Goal: Task Accomplishment & Management: Complete application form

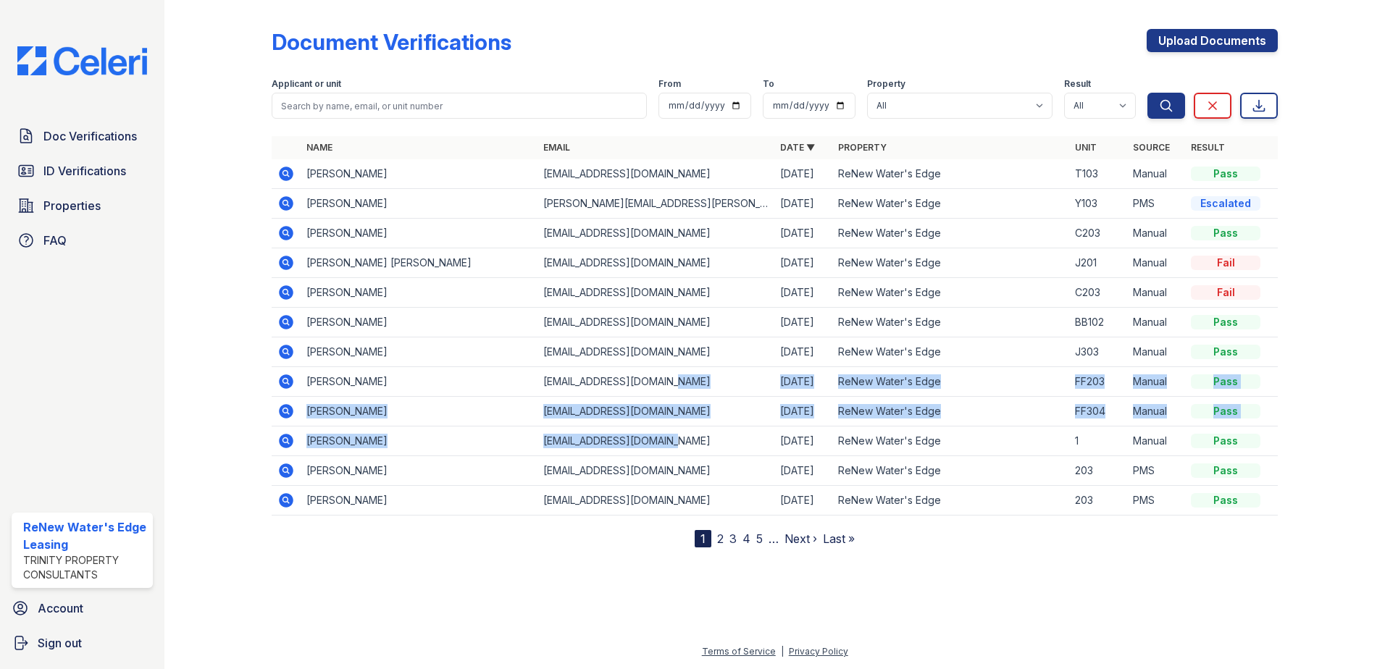
drag, startPoint x: 749, startPoint y: 453, endPoint x: 749, endPoint y: 471, distance: 18.1
click at [749, 471] on tbody "Taylor Barrans tayloralliebarrans@gmail.com 09/27/25 ReNew Water's Edge T103 Ma…" at bounding box center [775, 337] width 1006 height 356
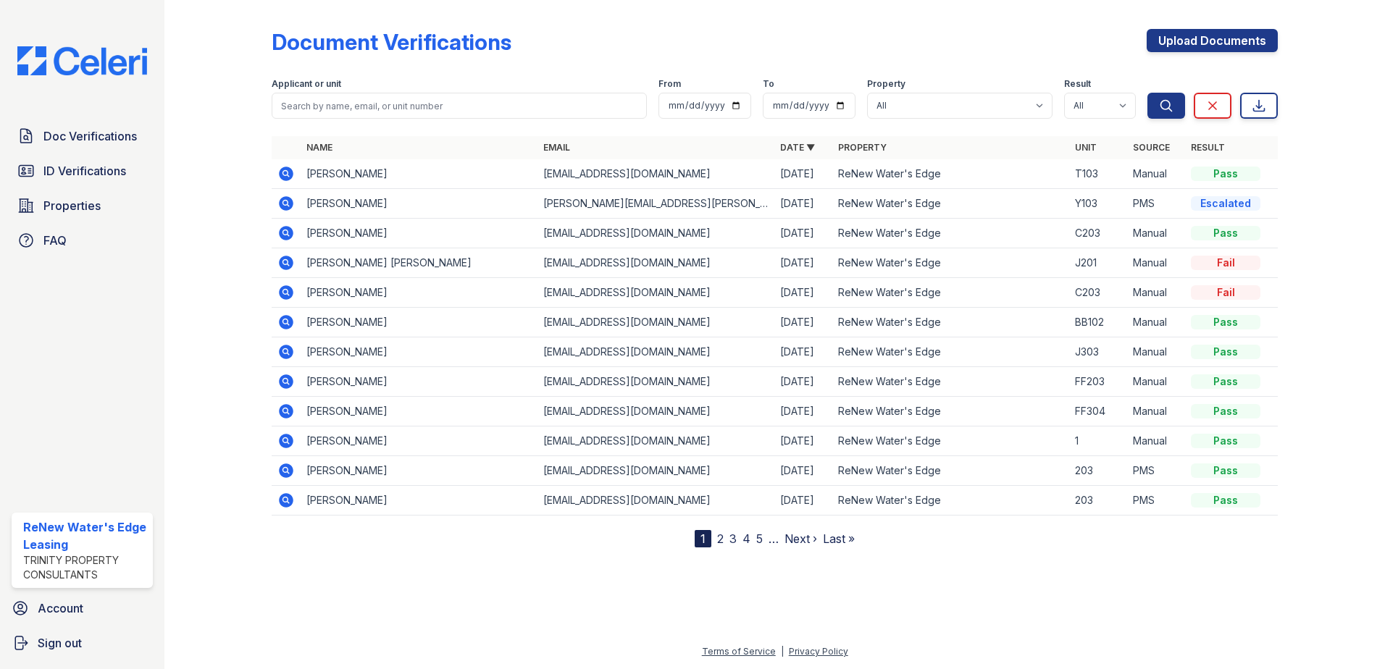
click at [237, 259] on div at bounding box center [230, 277] width 84 height 542
click at [100, 137] on span "Doc Verifications" at bounding box center [89, 135] width 93 height 17
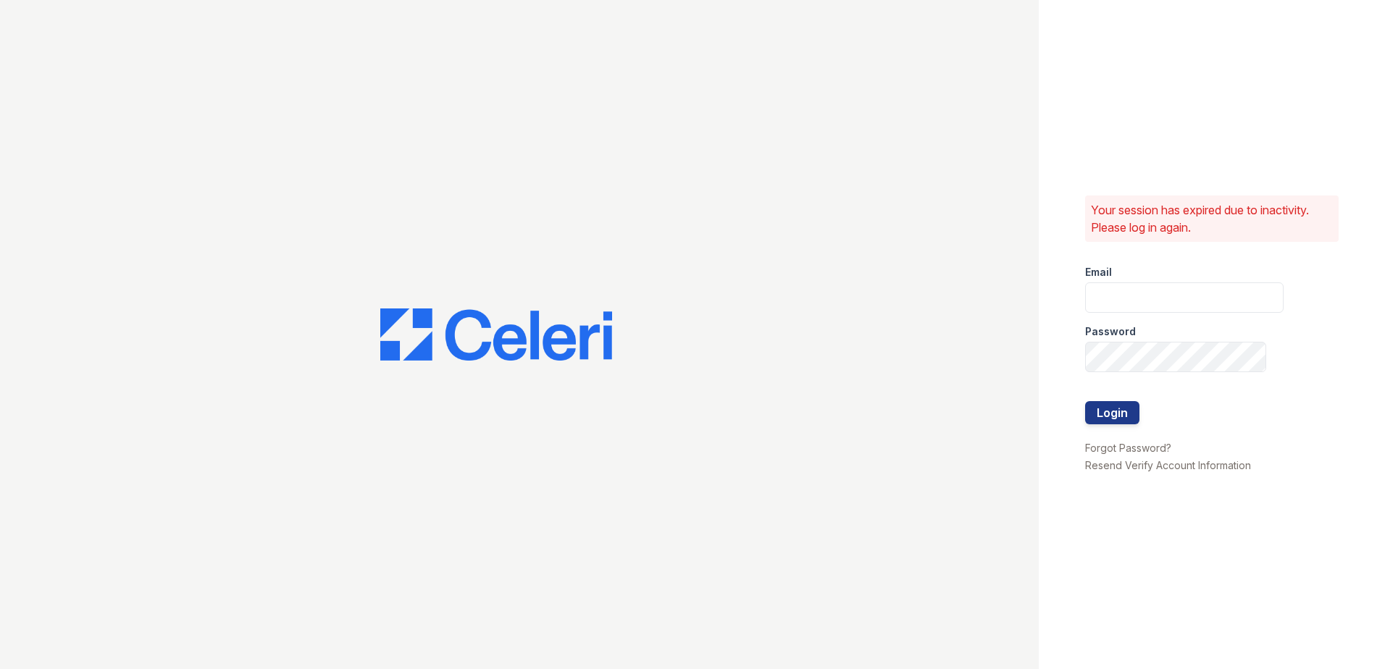
type input "renewwatersedge@trinity-pm.com"
click at [1110, 412] on button "Login" at bounding box center [1112, 412] width 54 height 23
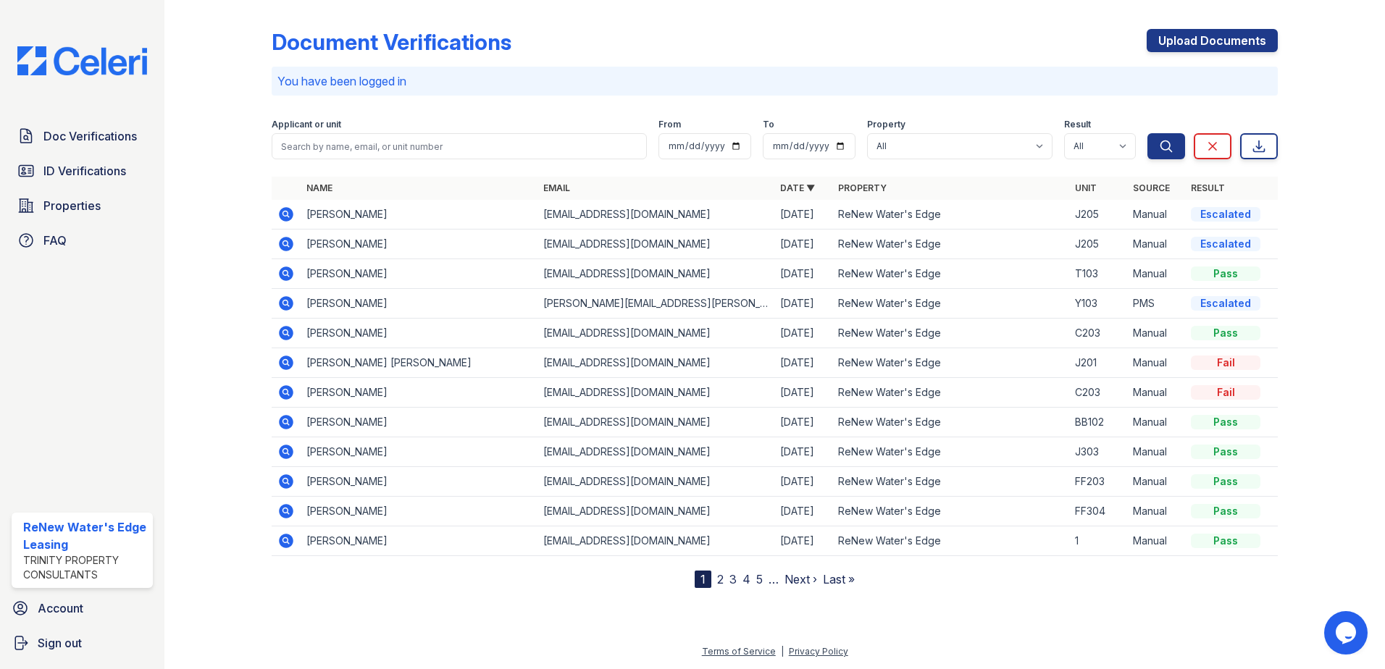
click at [283, 246] on icon at bounding box center [286, 244] width 14 height 14
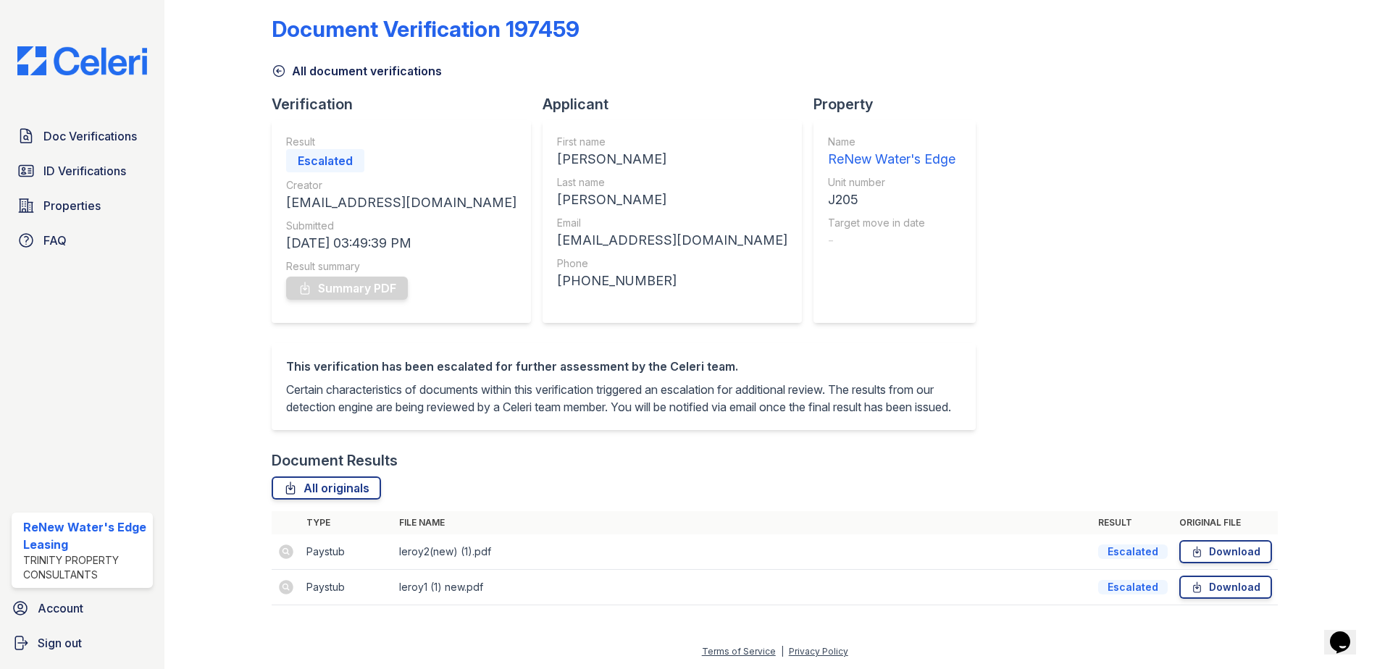
scroll to position [30, 0]
click at [284, 552] on td at bounding box center [286, 551] width 29 height 35
drag, startPoint x: 284, startPoint y: 552, endPoint x: 628, endPoint y: 490, distance: 349.5
click at [628, 490] on div "All originals" at bounding box center [775, 488] width 1006 height 23
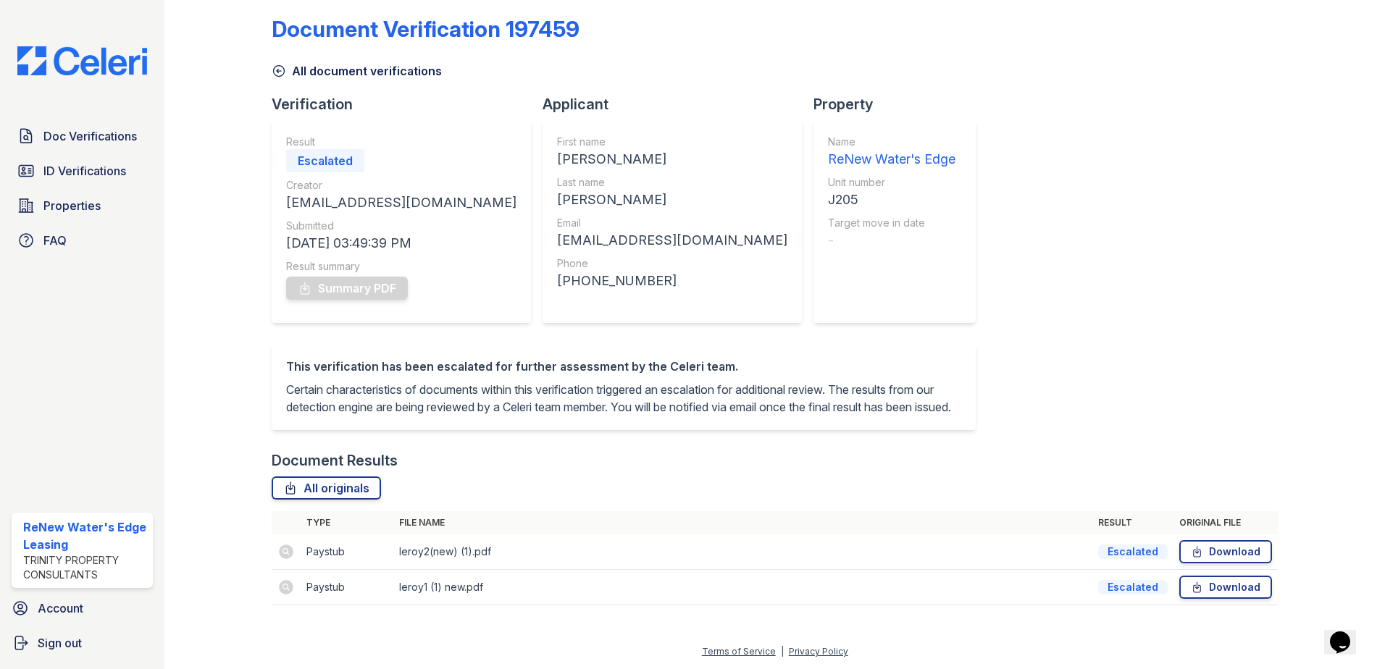
scroll to position [0, 0]
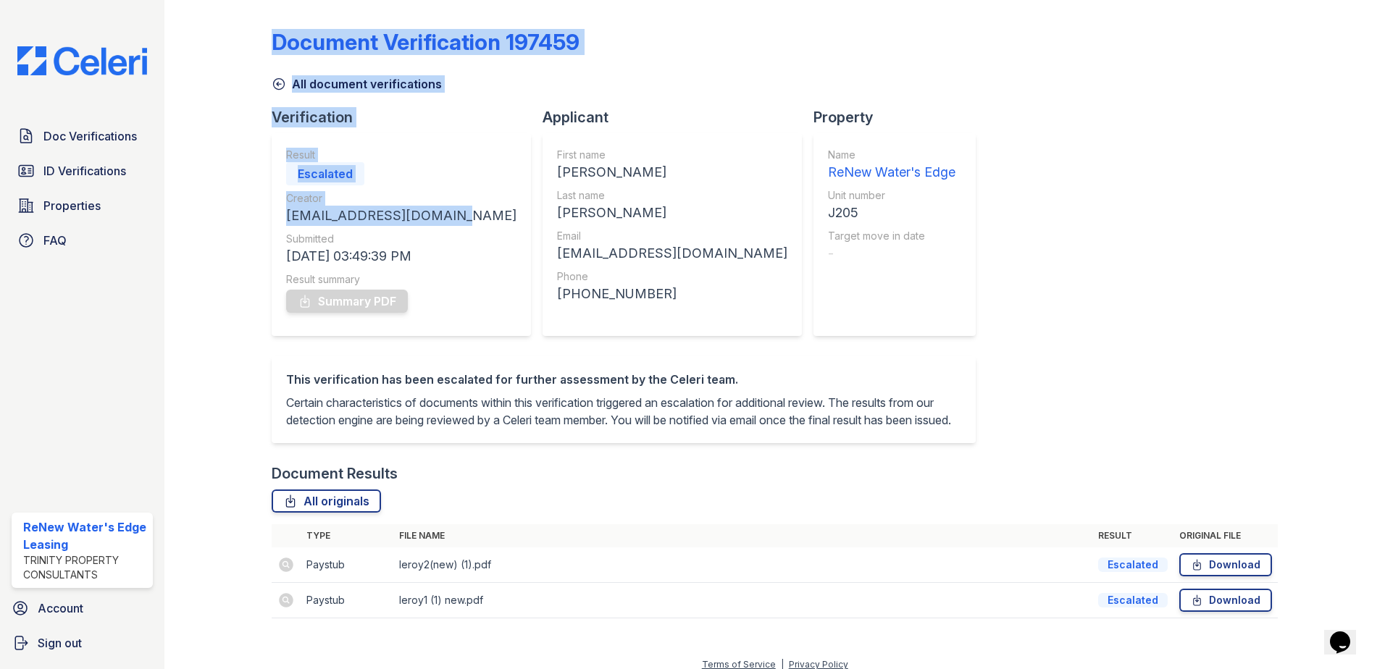
drag, startPoint x: 440, startPoint y: 217, endPoint x: 261, endPoint y: 209, distance: 179.8
click at [261, 209] on div "Document Verification 197459 All document verifications Verification Result Esc…" at bounding box center [775, 328] width 1174 height 656
drag, startPoint x: 261, startPoint y: 209, endPoint x: 209, endPoint y: 141, distance: 85.3
click at [209, 141] on div at bounding box center [230, 319] width 84 height 627
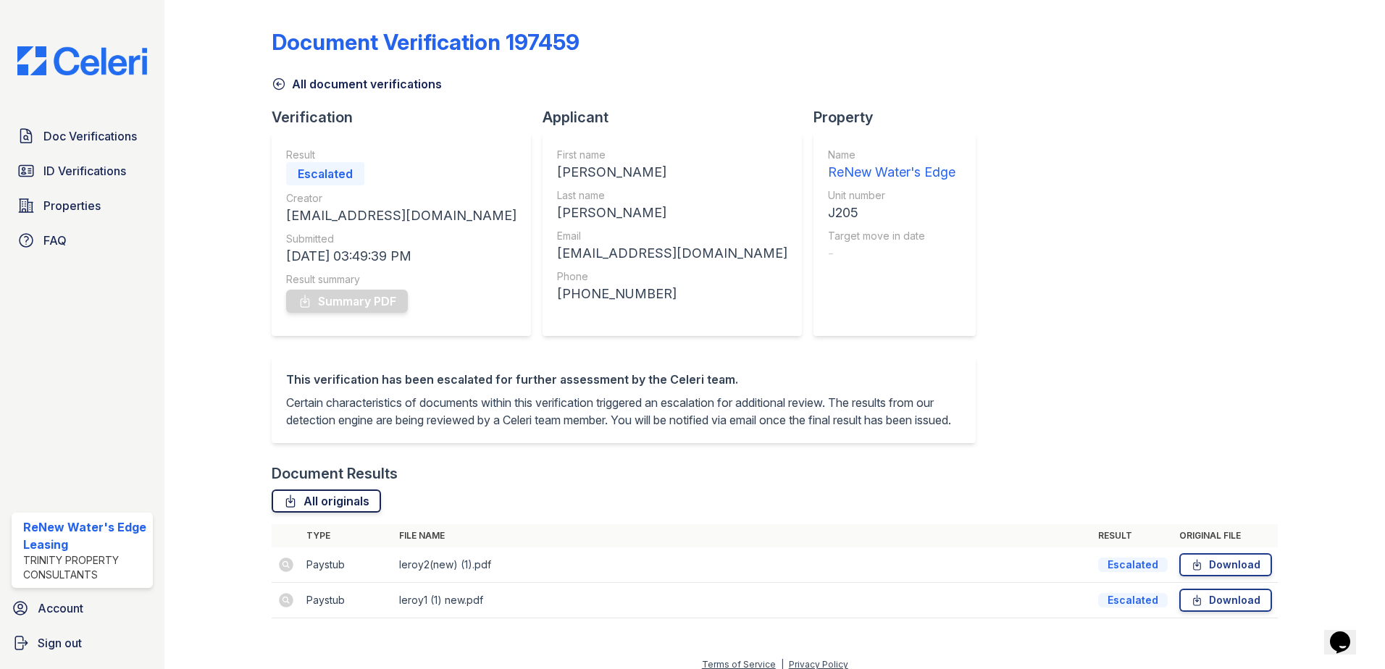
click at [324, 513] on link "All originals" at bounding box center [326, 501] width 109 height 23
click at [944, 57] on div "Document Verification 197459" at bounding box center [775, 48] width 1006 height 38
click at [278, 92] on link "All document verifications" at bounding box center [357, 83] width 170 height 17
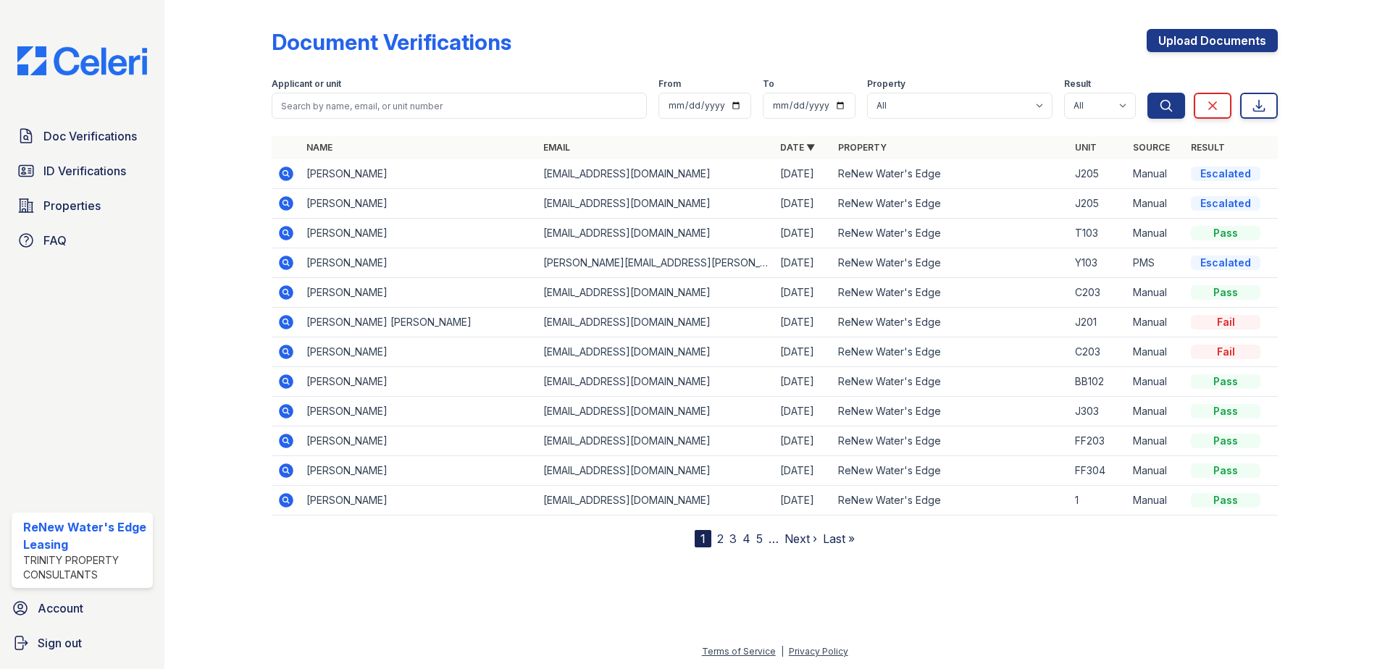
drag, startPoint x: 1144, startPoint y: 264, endPoint x: 472, endPoint y: 254, distance: 671.4
click at [472, 254] on tr "Maria Pedroza maria.pedroza.pedroza@gmail.com 09/27/25 ReNew Water's Edge Y103 …" at bounding box center [775, 263] width 1006 height 30
click at [290, 259] on icon at bounding box center [286, 263] width 14 height 14
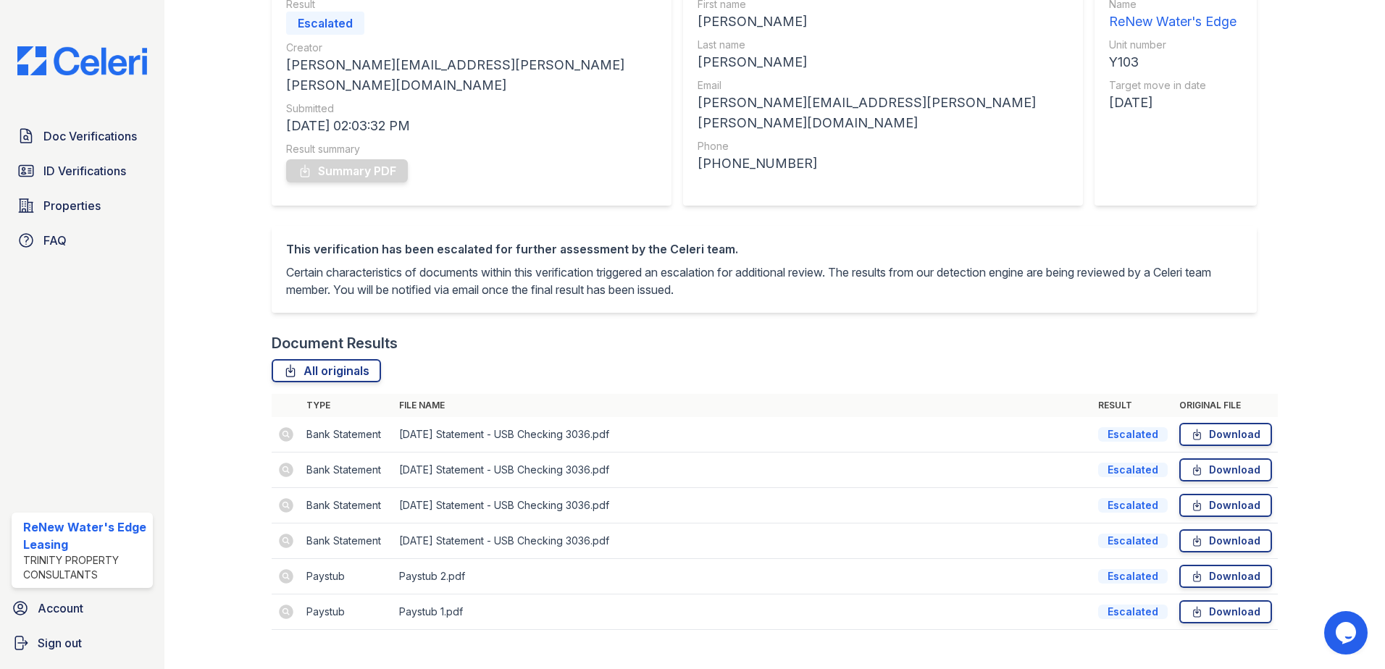
scroll to position [172, 0]
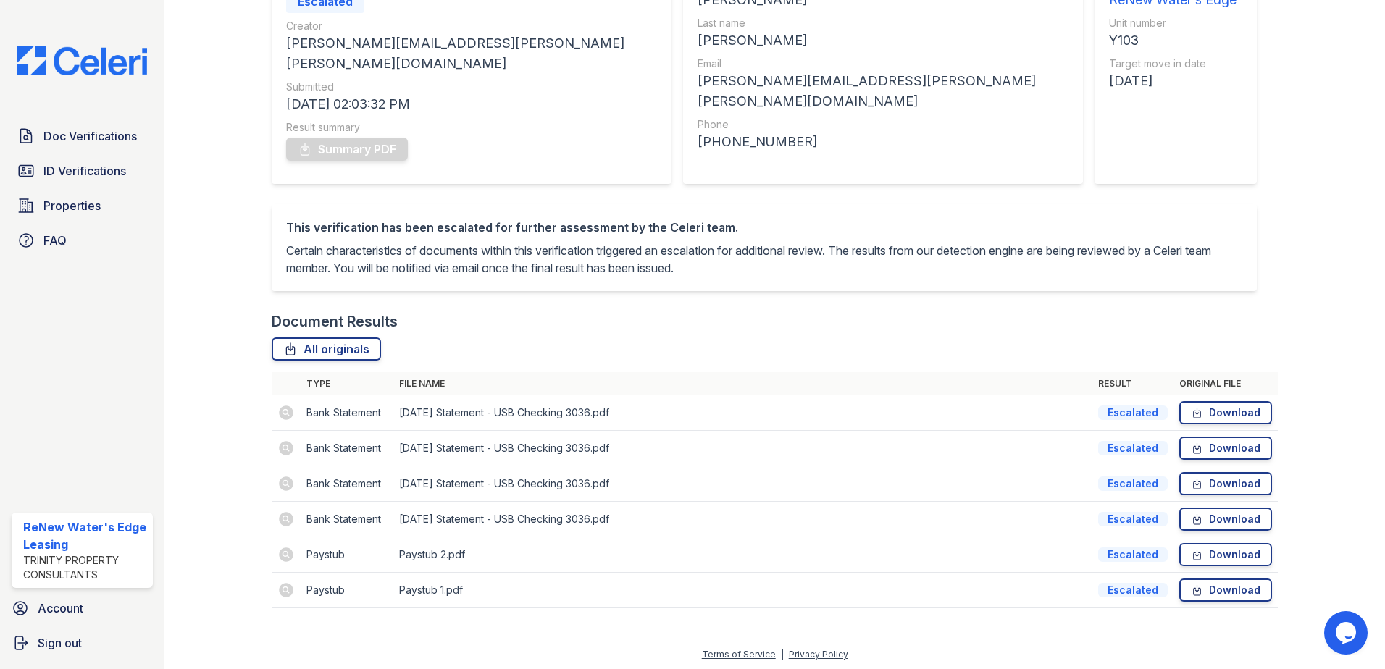
click at [280, 582] on td at bounding box center [286, 590] width 29 height 35
drag, startPoint x: 280, startPoint y: 582, endPoint x: 338, endPoint y: 343, distance: 246.1
click at [338, 343] on link "All originals" at bounding box center [326, 348] width 109 height 23
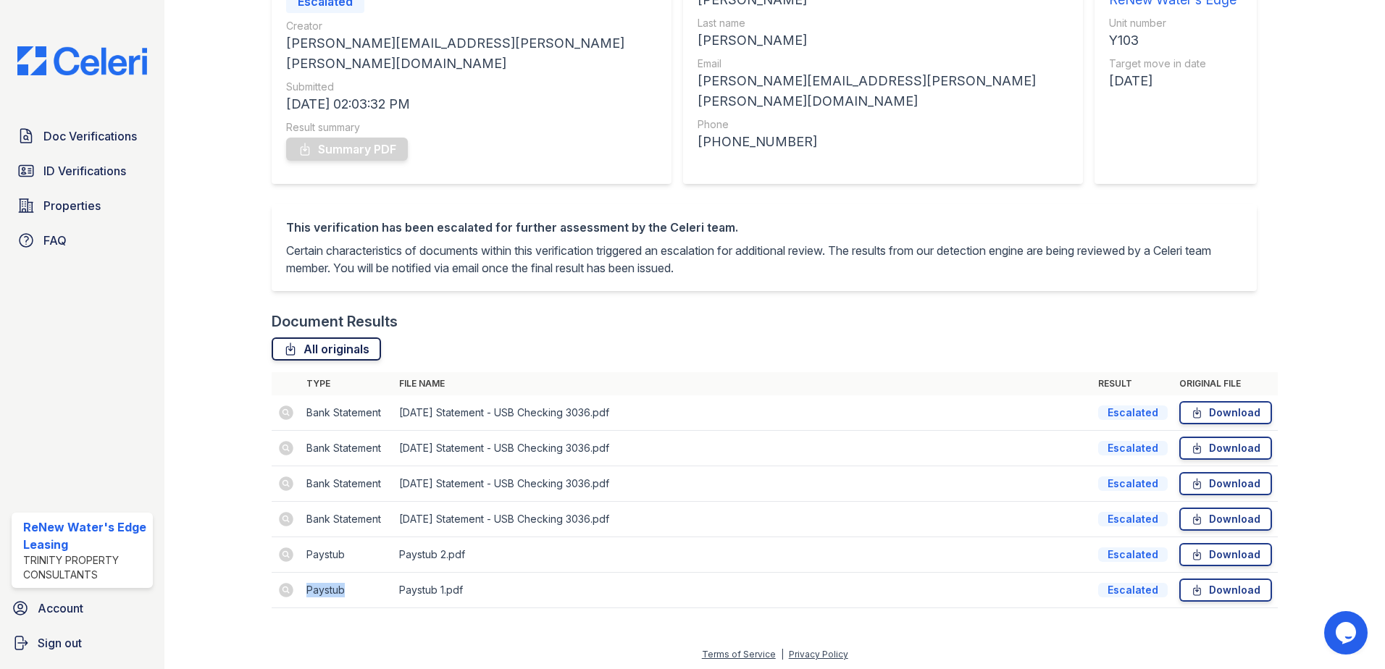
click at [337, 343] on link "All originals" at bounding box center [326, 348] width 109 height 23
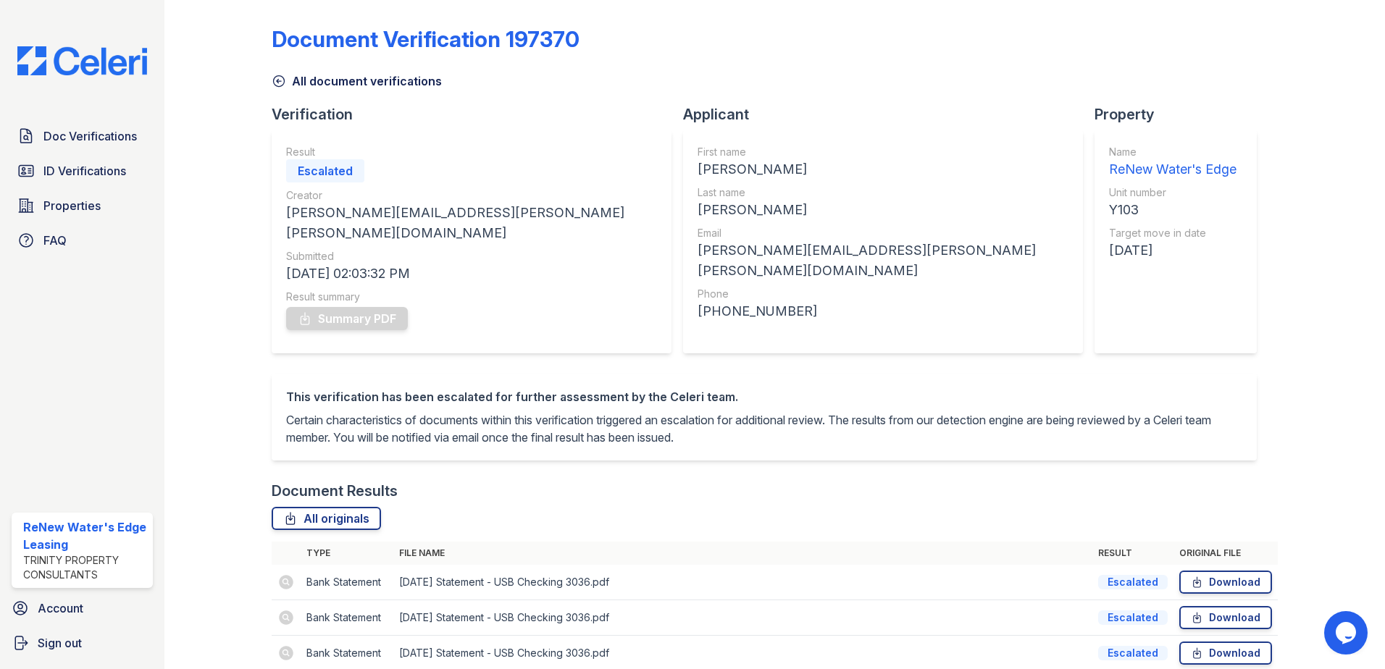
scroll to position [0, 0]
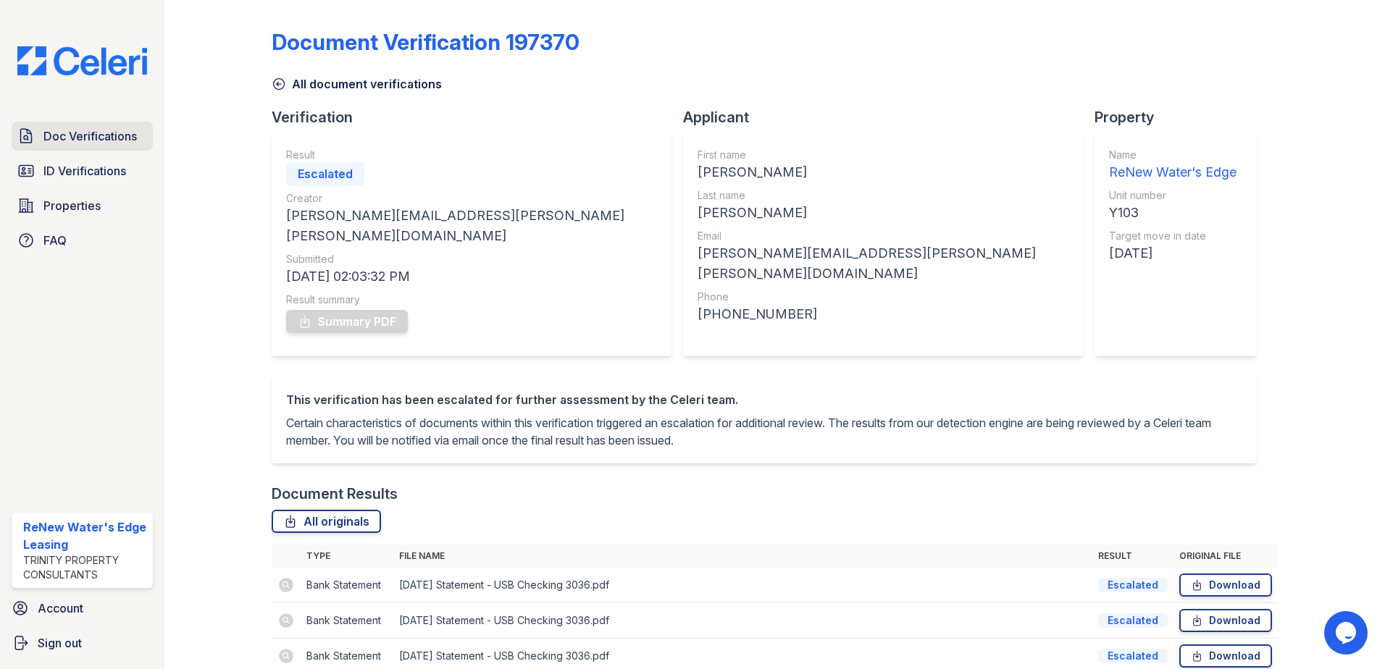
click at [54, 138] on span "Doc Verifications" at bounding box center [89, 135] width 93 height 17
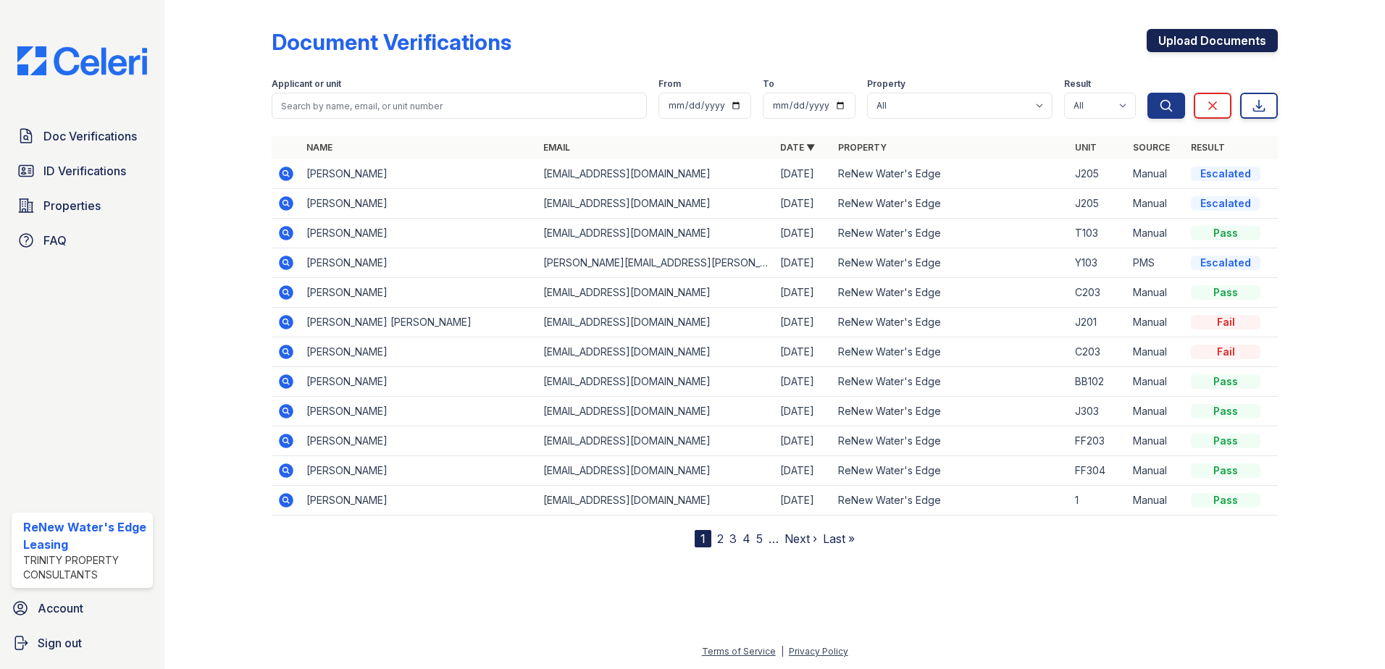
click at [1204, 43] on link "Upload Documents" at bounding box center [1211, 40] width 131 height 23
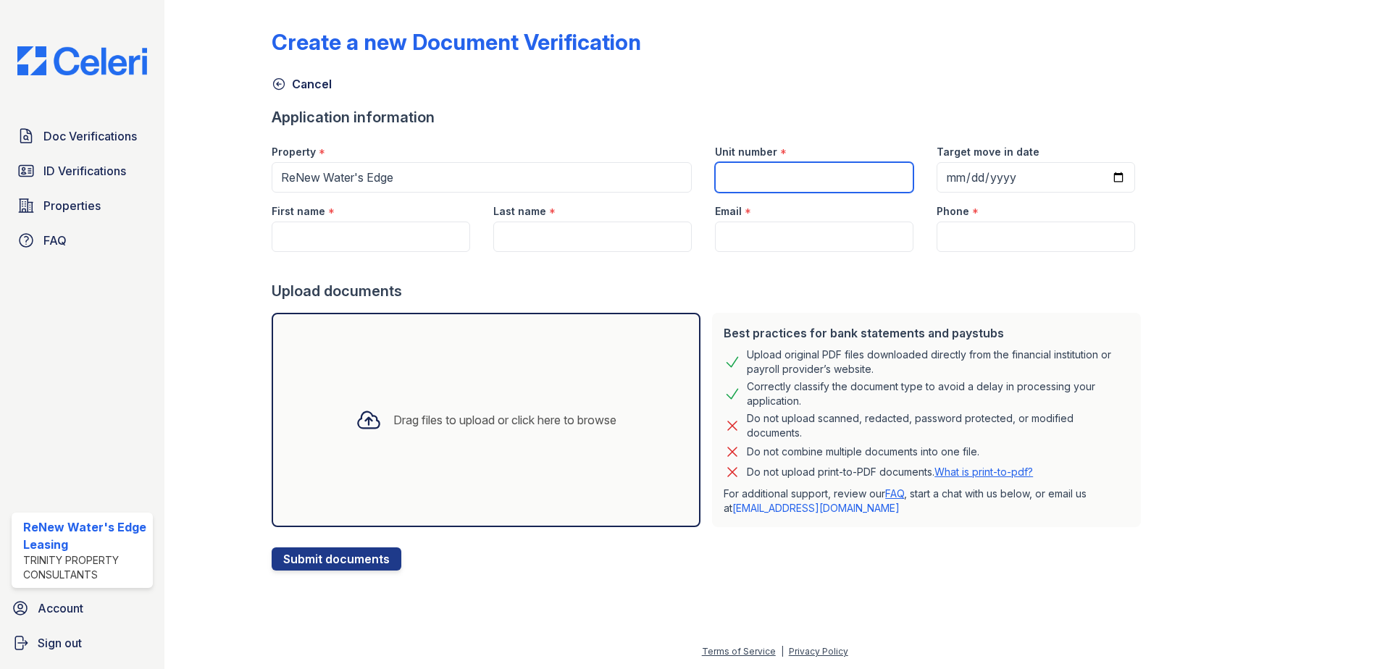
click at [744, 177] on input "Unit number" at bounding box center [814, 177] width 198 height 30
click at [846, 188] on input "Unit number" at bounding box center [814, 177] width 198 height 30
type input "y103"
click at [406, 234] on input "First name" at bounding box center [371, 237] width 198 height 30
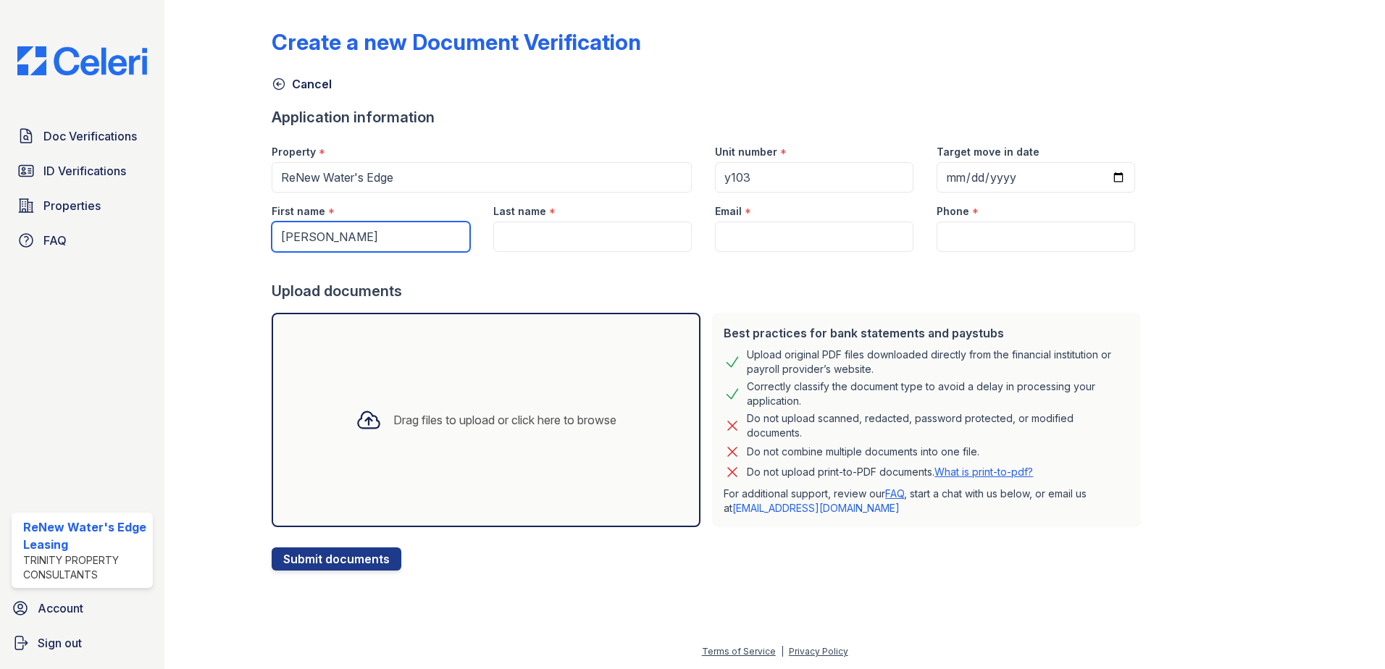
type input "Maria"
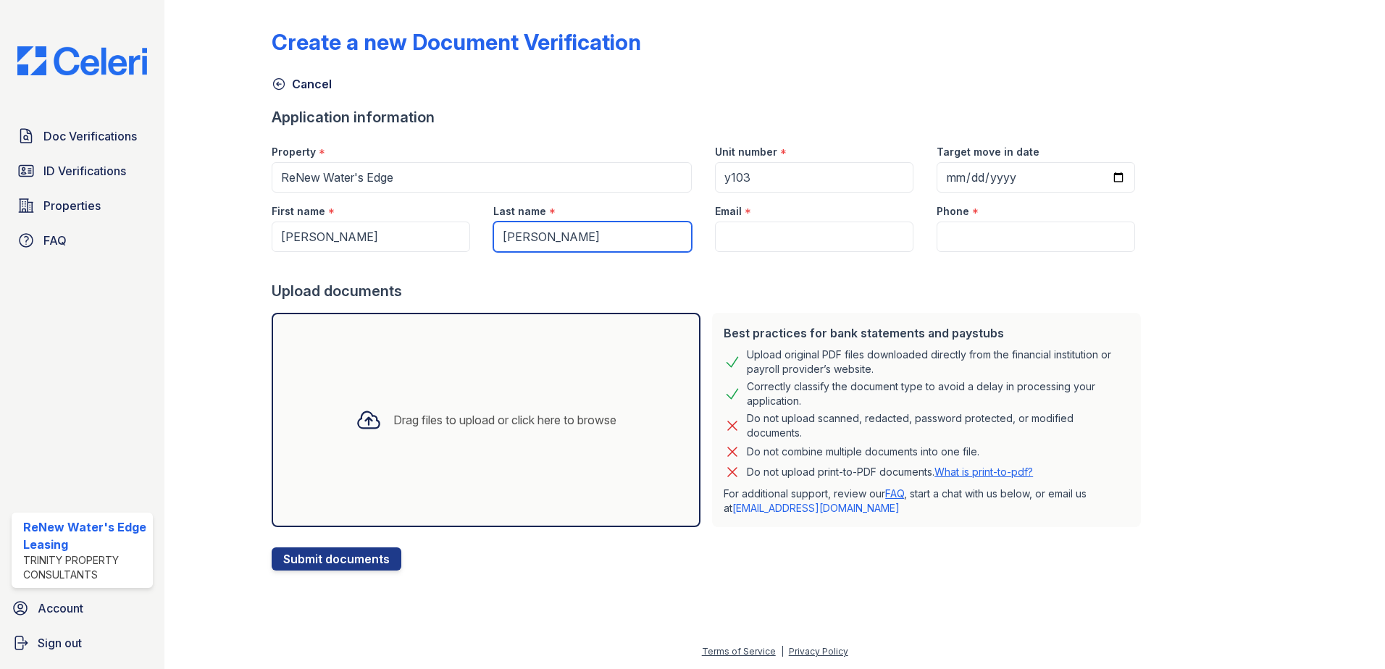
type input "Pedroza"
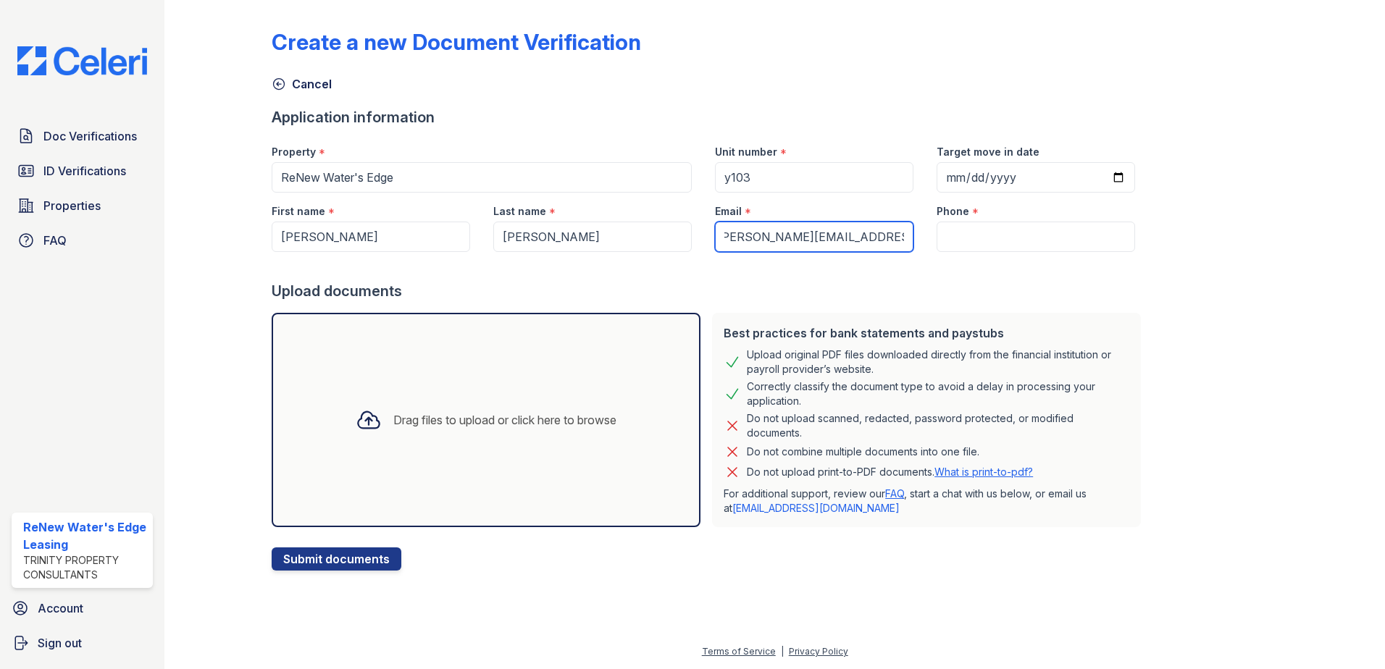
scroll to position [0, 17]
type input "maria.pedroza.pedroza@gmail.com"
click at [942, 242] on input "Phone" at bounding box center [1035, 237] width 198 height 30
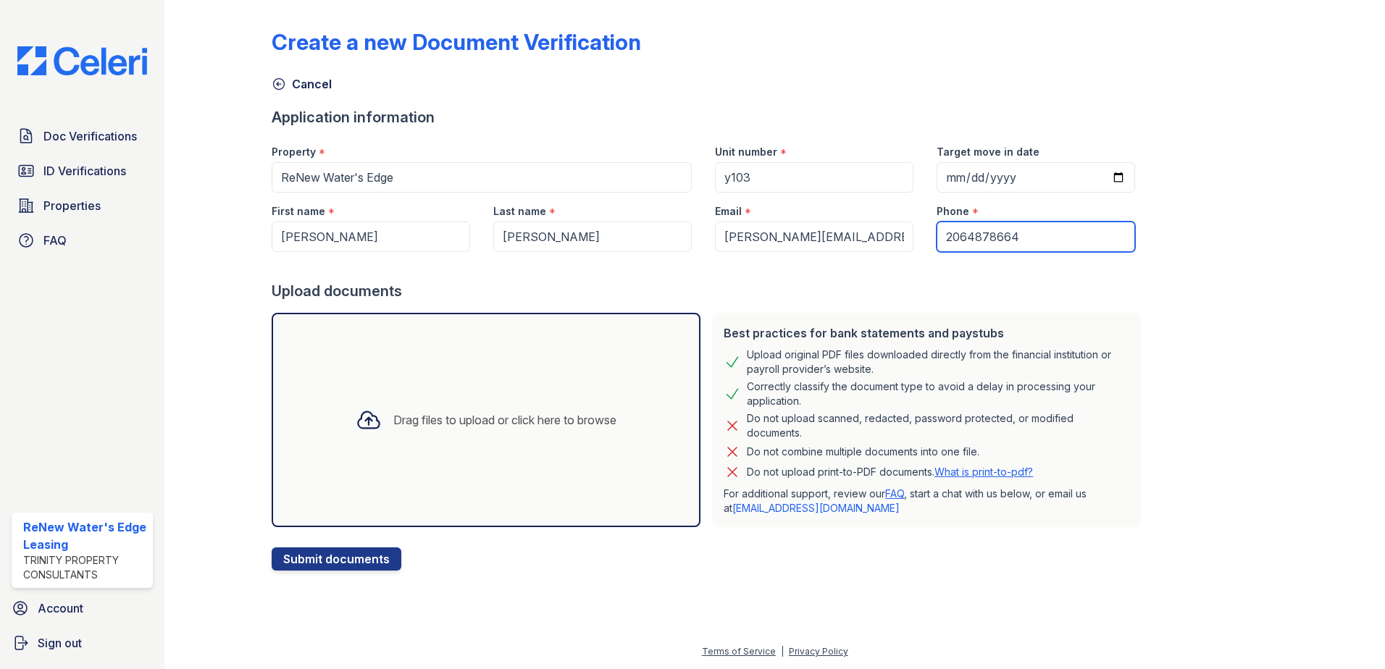
type input "2064878664"
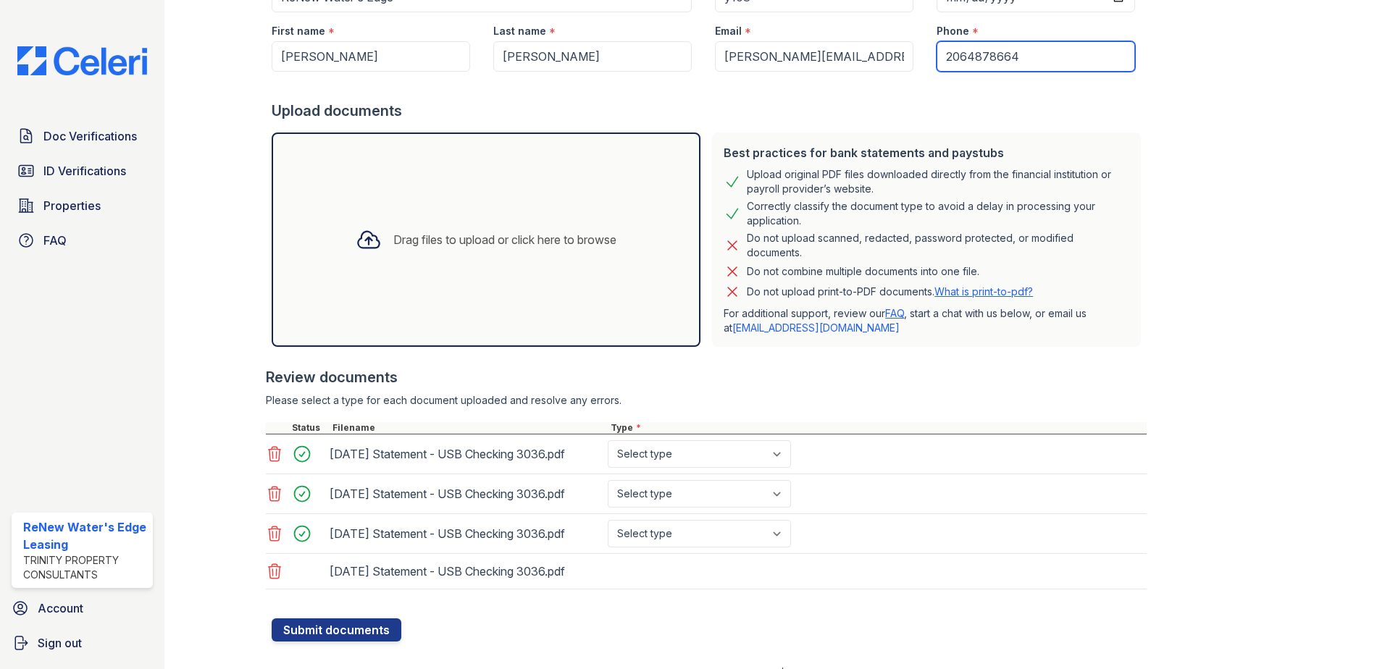
scroll to position [202, 0]
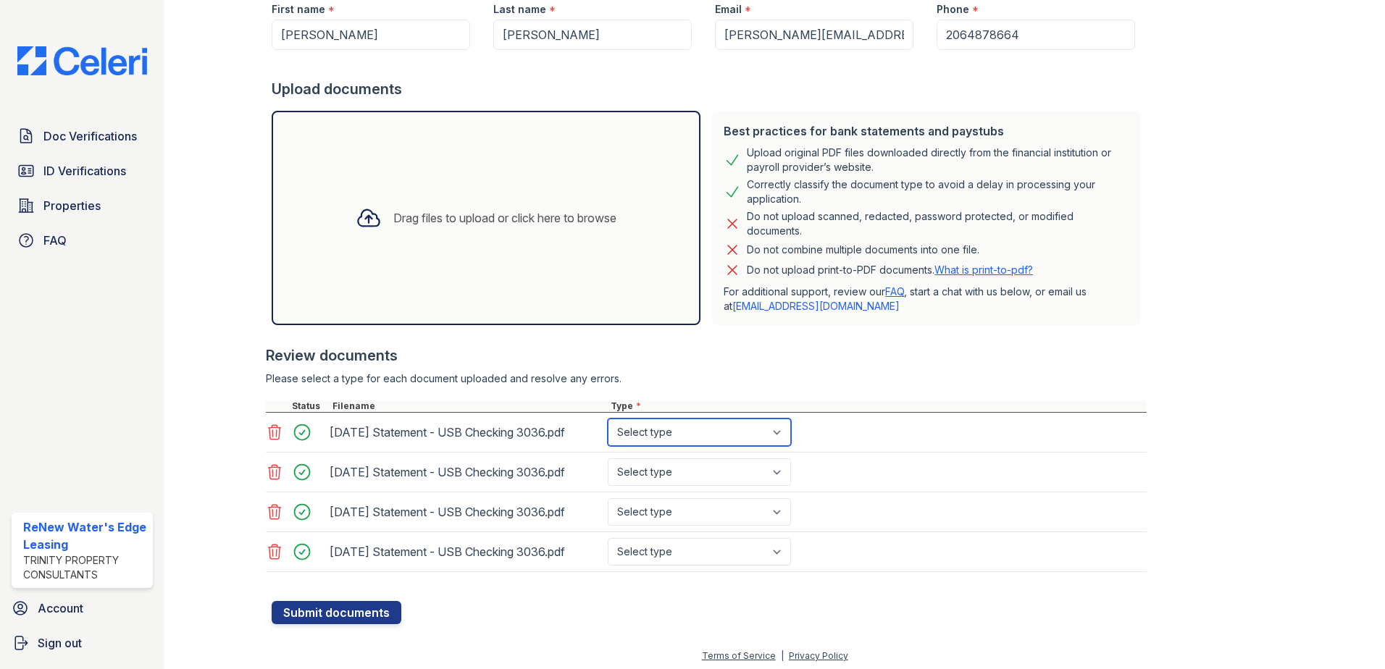
click at [780, 430] on select "Select type Paystub Bank Statement Offer Letter Tax Documents Benefit Award Let…" at bounding box center [699, 433] width 183 height 28
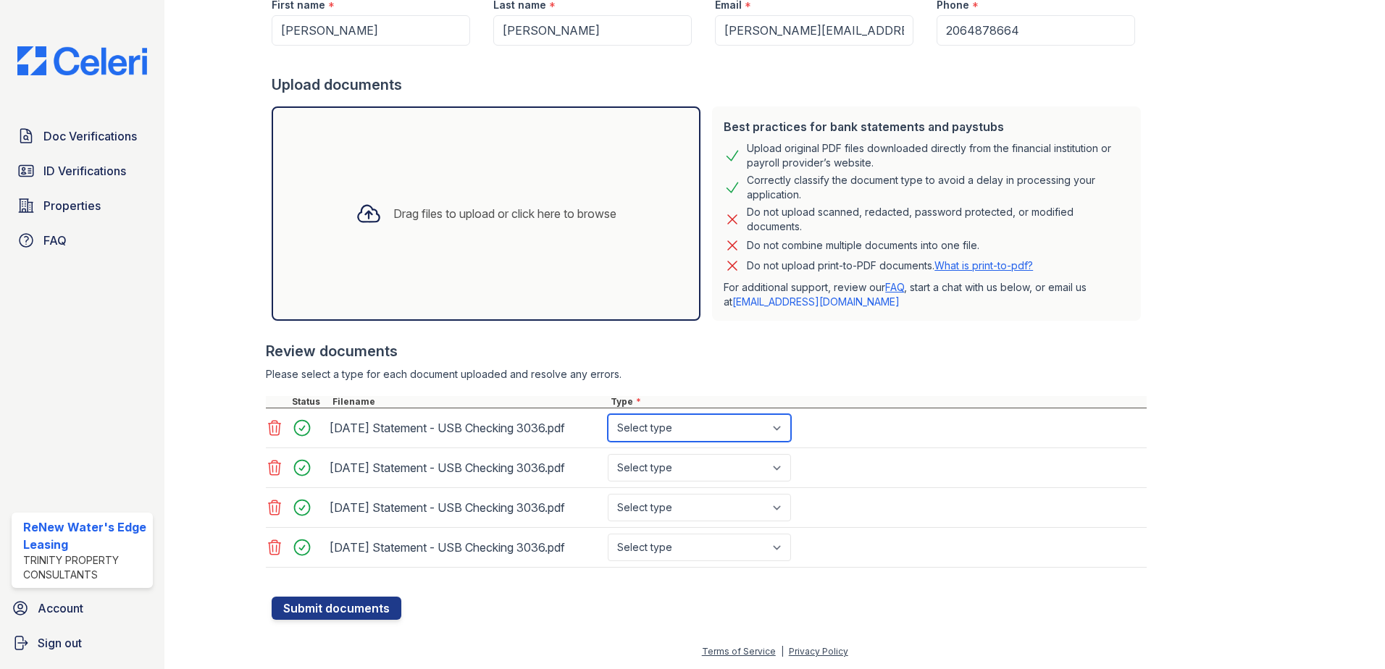
click at [779, 429] on select "Select type Paystub Bank Statement Offer Letter Tax Documents Benefit Award Let…" at bounding box center [699, 428] width 183 height 28
click at [772, 439] on select "Select type Paystub Bank Statement Offer Letter Tax Documents Benefit Award Let…" at bounding box center [699, 428] width 183 height 28
select select "bank_statement"
click at [608, 414] on select "Select type Paystub Bank Statement Offer Letter Tax Documents Benefit Award Let…" at bounding box center [699, 428] width 183 height 28
click at [681, 471] on select "Select type Paystub Bank Statement Offer Letter Tax Documents Benefit Award Let…" at bounding box center [699, 468] width 183 height 28
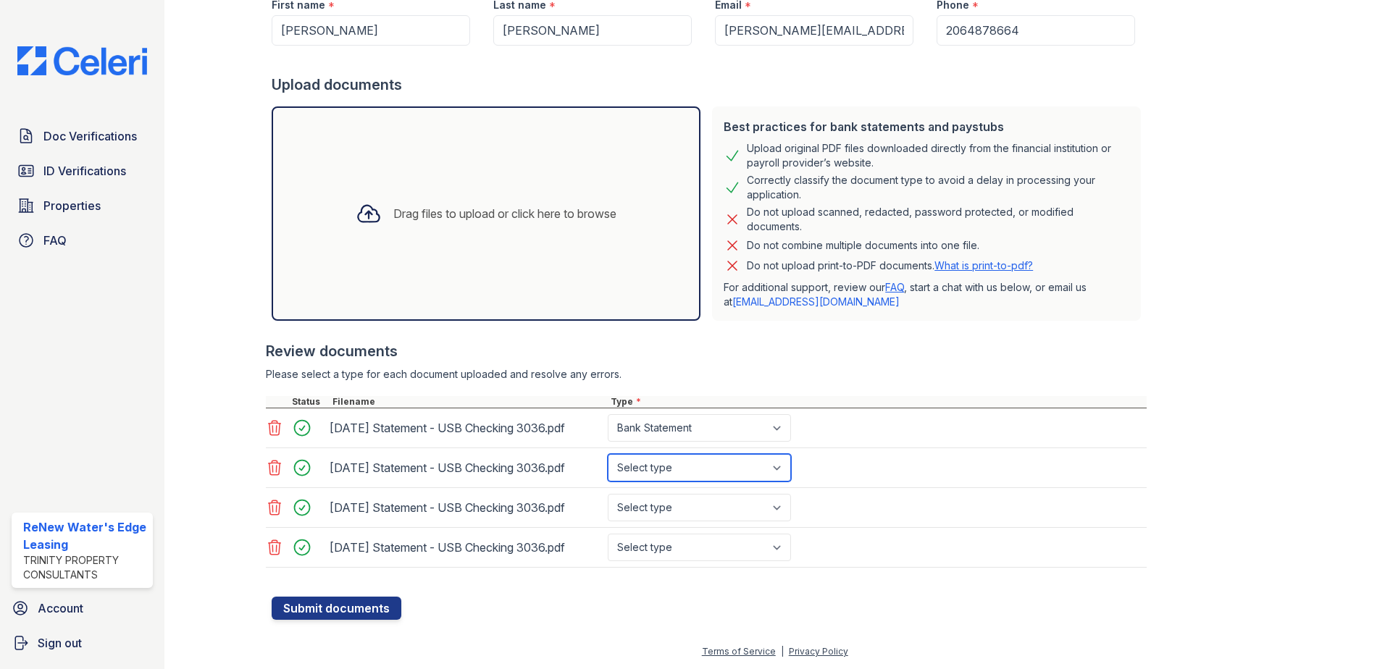
select select "bank_statement"
click at [608, 454] on select "Select type Paystub Bank Statement Offer Letter Tax Documents Benefit Award Let…" at bounding box center [699, 468] width 183 height 28
click at [662, 506] on select "Select type Paystub Bank Statement Offer Letter Tax Documents Benefit Award Let…" at bounding box center [699, 508] width 183 height 28
select select "bank_statement"
click at [608, 494] on select "Select type Paystub Bank Statement Offer Letter Tax Documents Benefit Award Let…" at bounding box center [699, 508] width 183 height 28
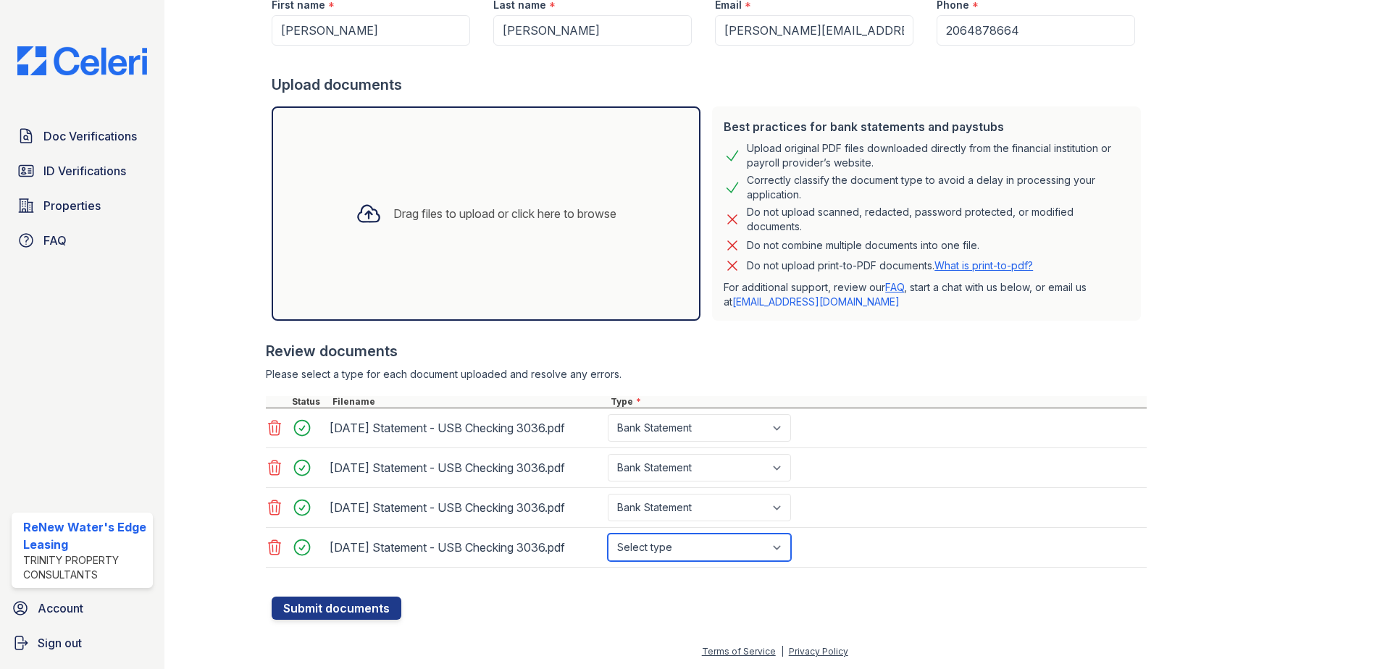
click at [660, 552] on select "Select type Paystub Bank Statement Offer Letter Tax Documents Benefit Award Let…" at bounding box center [699, 548] width 183 height 28
select select "bank_statement"
click at [608, 534] on select "Select type Paystub Bank Statement Offer Letter Tax Documents Benefit Award Let…" at bounding box center [699, 548] width 183 height 28
click at [350, 604] on button "Submit documents" at bounding box center [337, 608] width 130 height 23
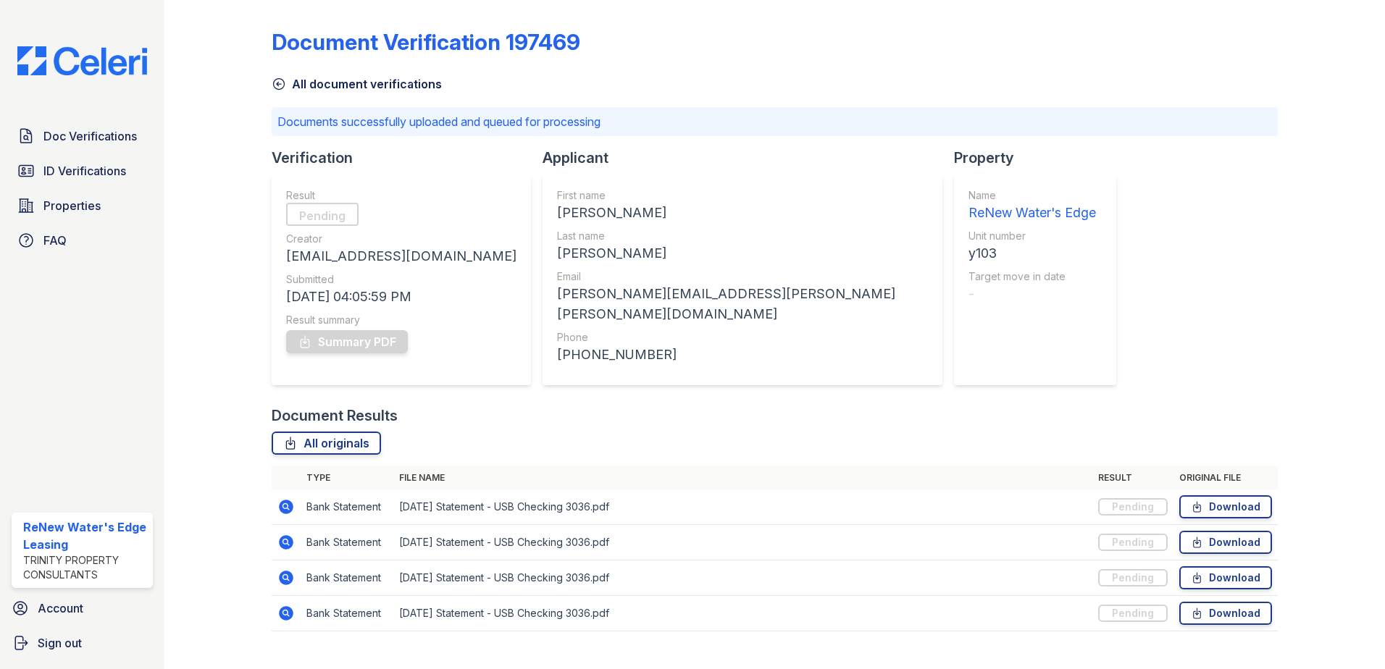
click at [279, 84] on icon at bounding box center [279, 84] width 11 height 11
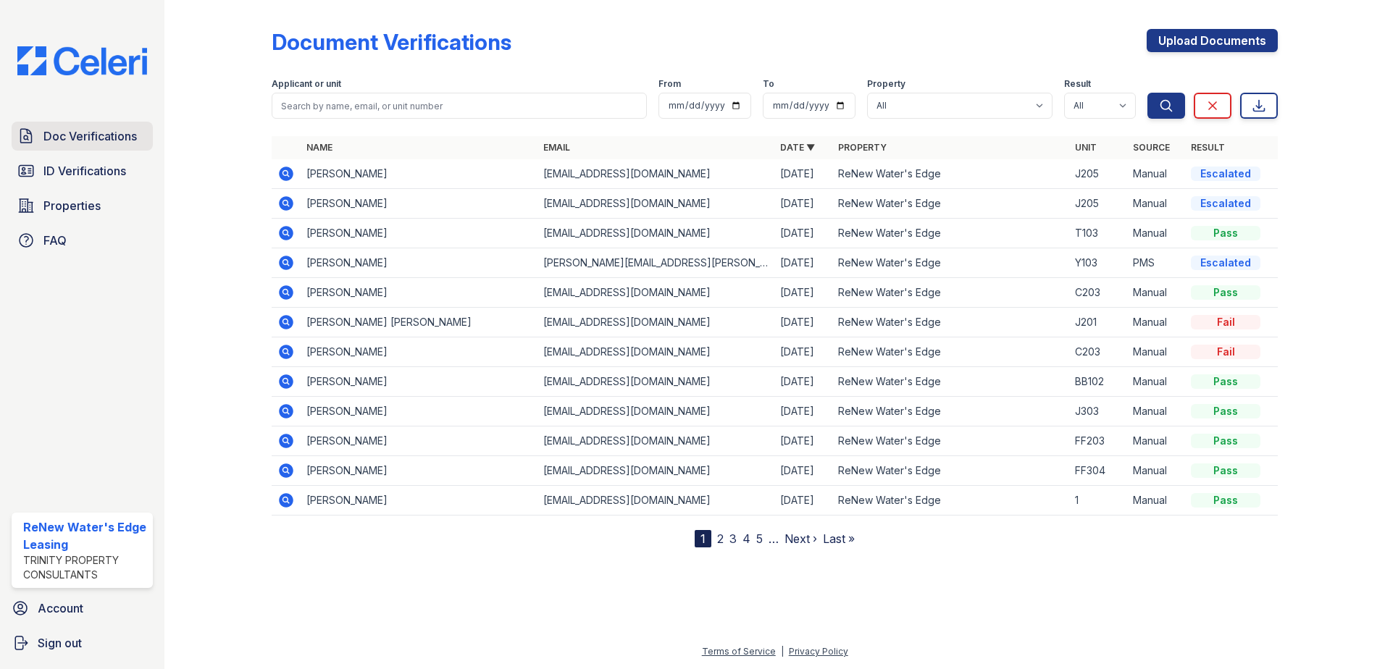
click at [70, 137] on span "Doc Verifications" at bounding box center [89, 135] width 93 height 17
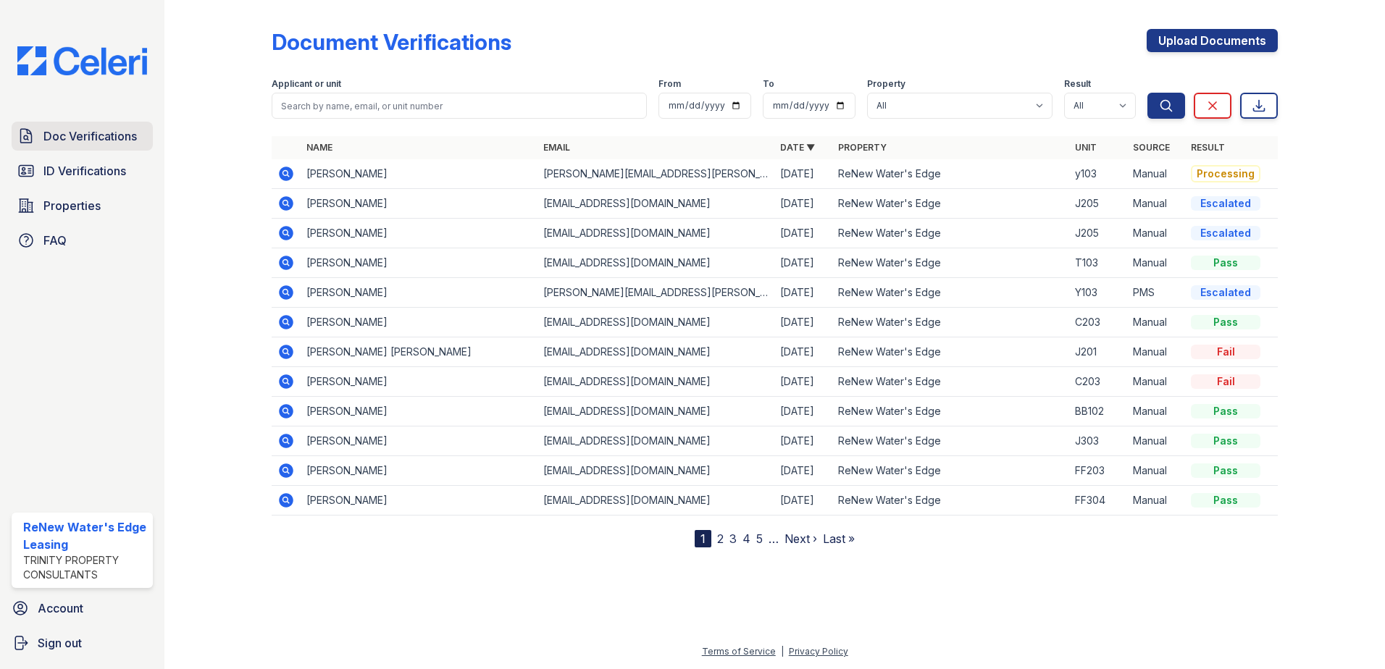
click at [92, 130] on span "Doc Verifications" at bounding box center [89, 135] width 93 height 17
click at [283, 173] on icon at bounding box center [285, 173] width 17 height 17
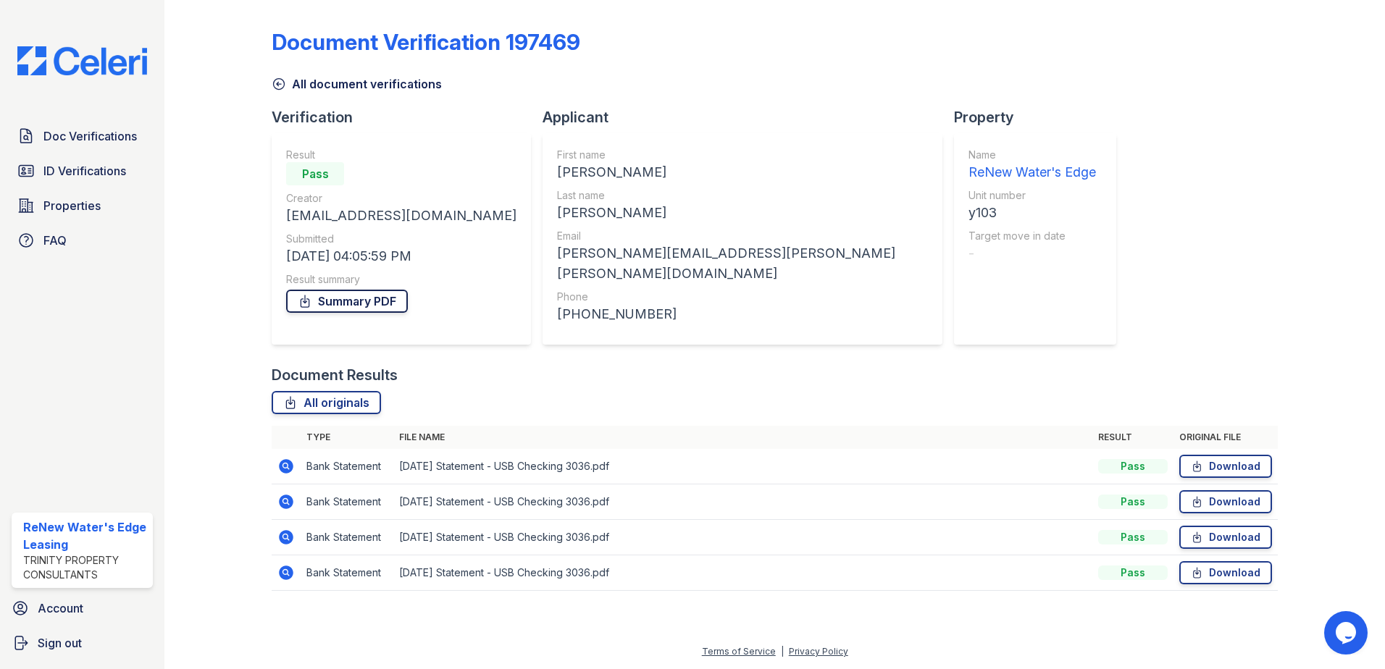
click at [355, 306] on link "Summary PDF" at bounding box center [347, 301] width 122 height 23
click at [77, 140] on span "Doc Verifications" at bounding box center [89, 135] width 93 height 17
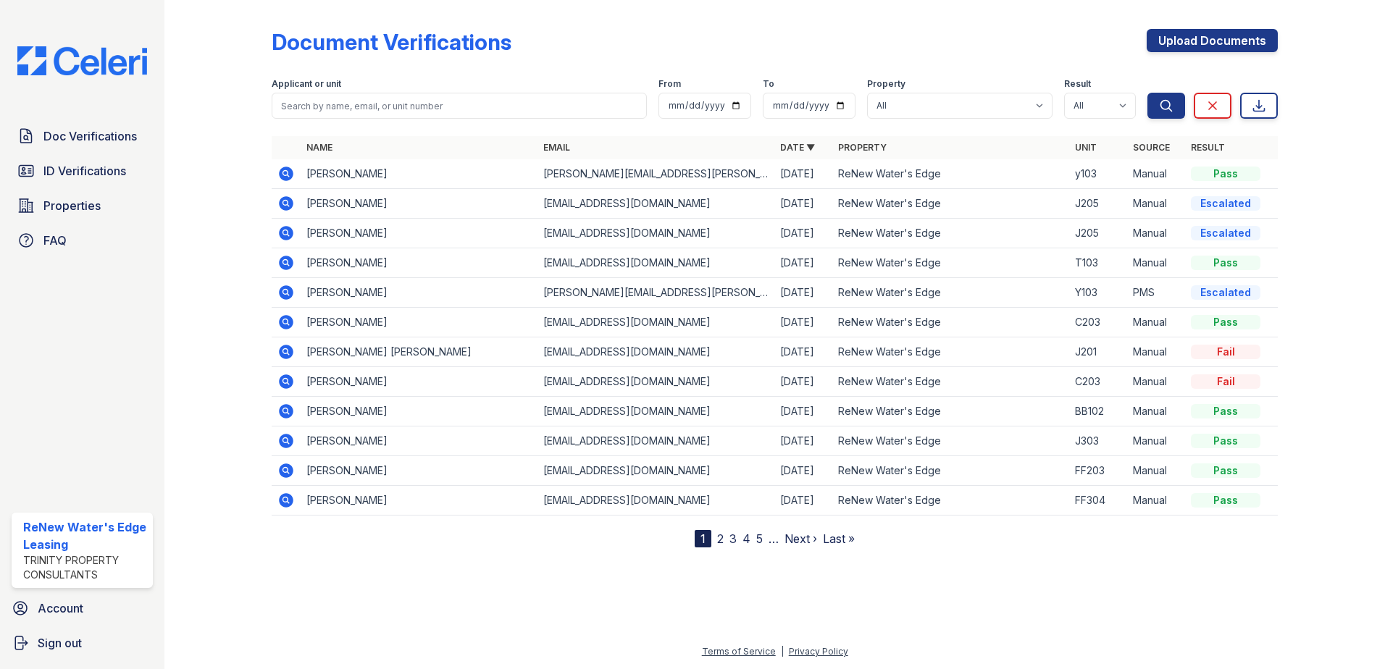
click at [284, 202] on icon at bounding box center [285, 203] width 4 height 4
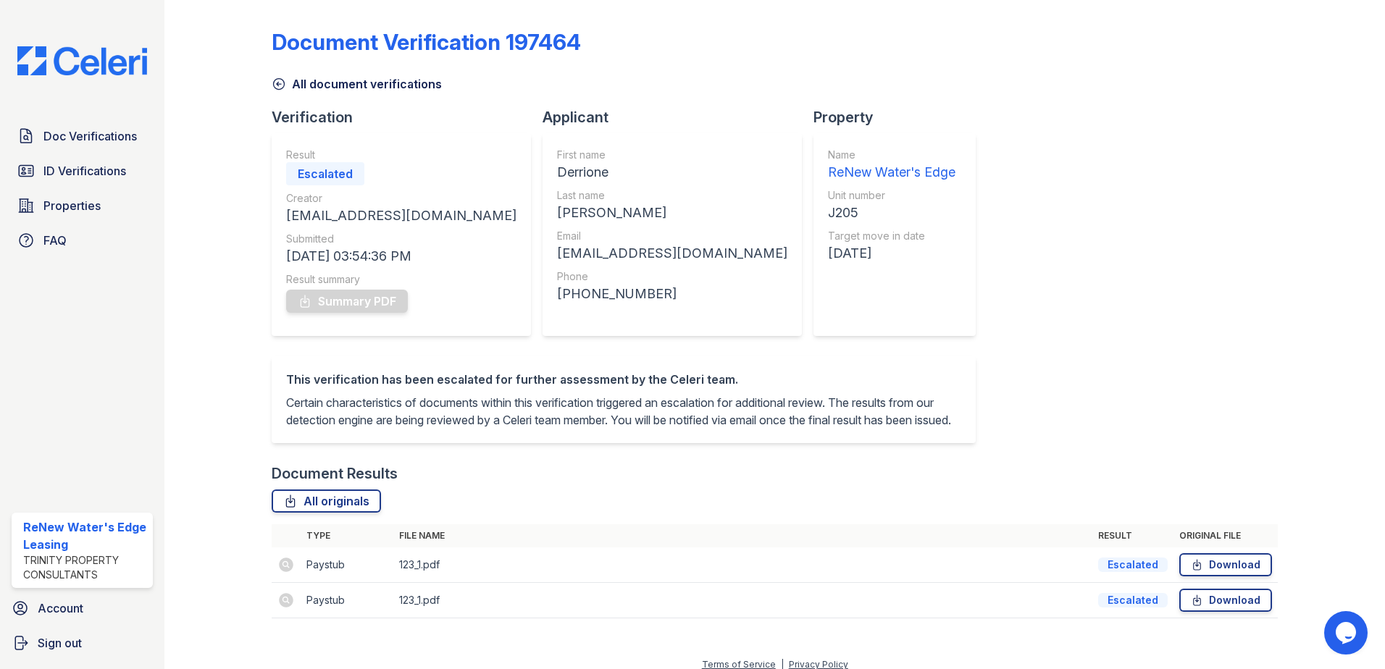
click at [273, 77] on icon at bounding box center [279, 84] width 14 height 14
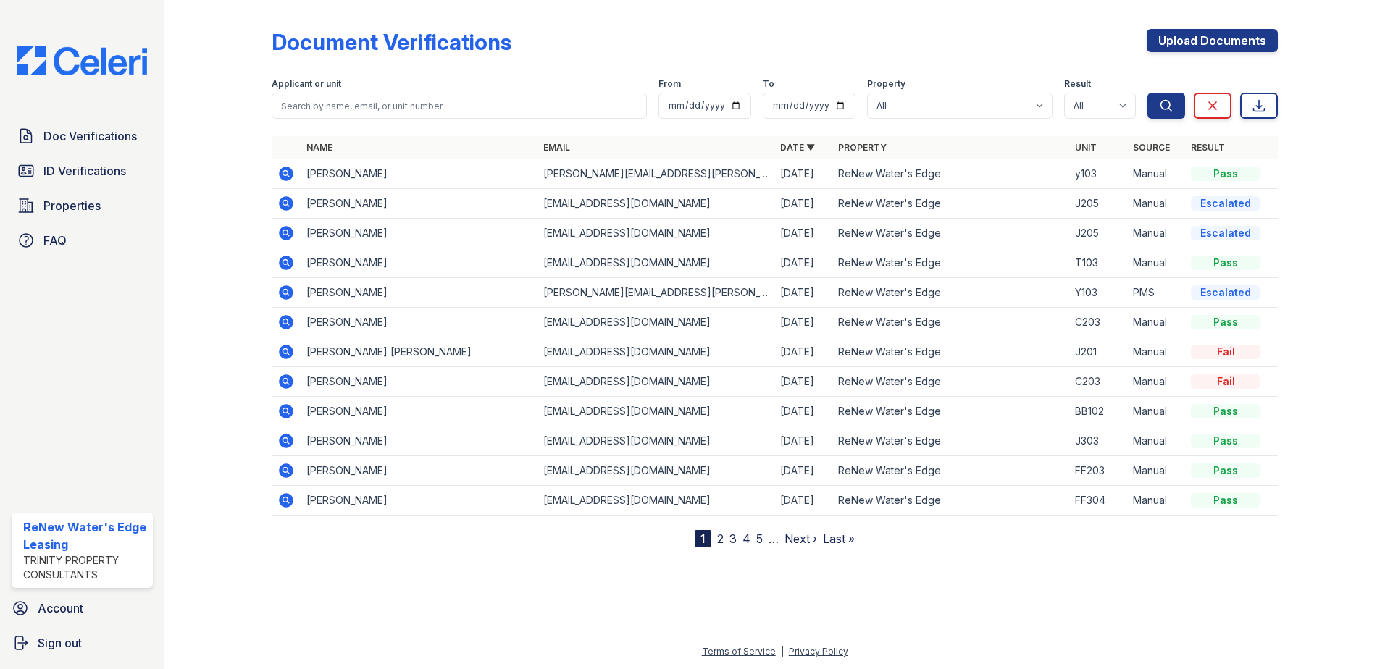
click at [285, 351] on icon at bounding box center [285, 351] width 4 height 4
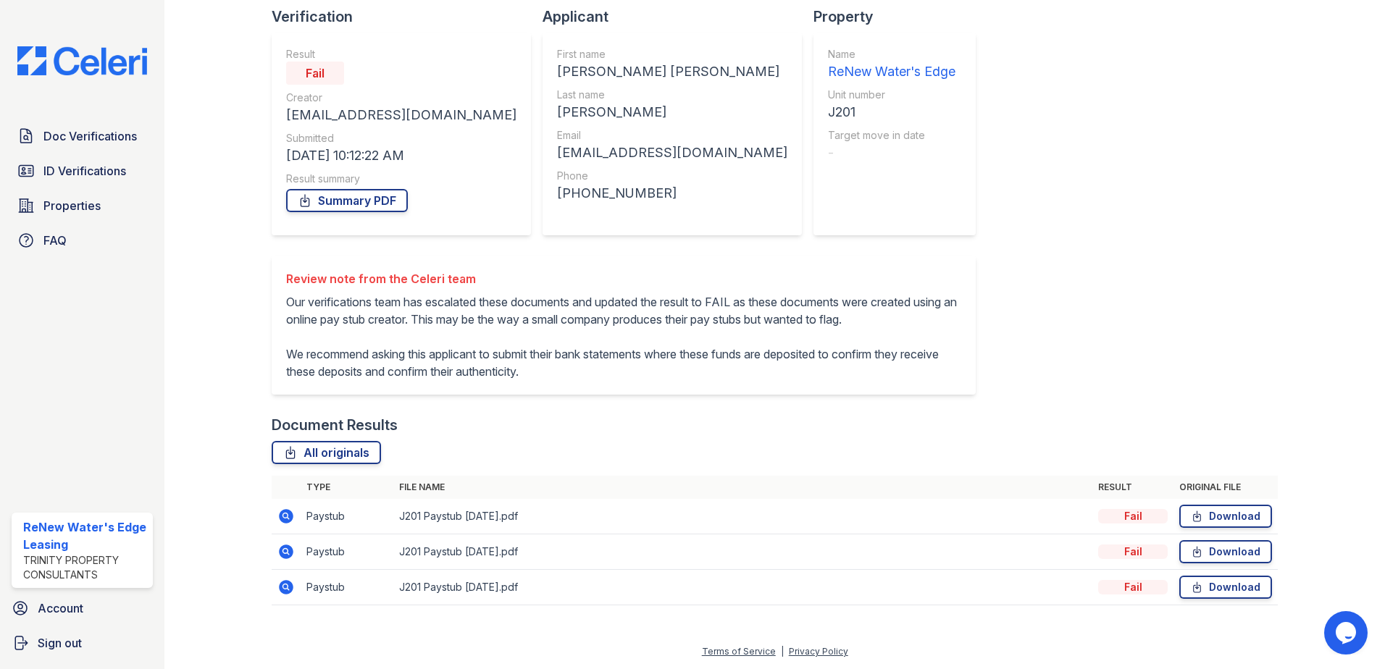
scroll to position [118, 0]
click at [288, 516] on icon at bounding box center [285, 516] width 17 height 17
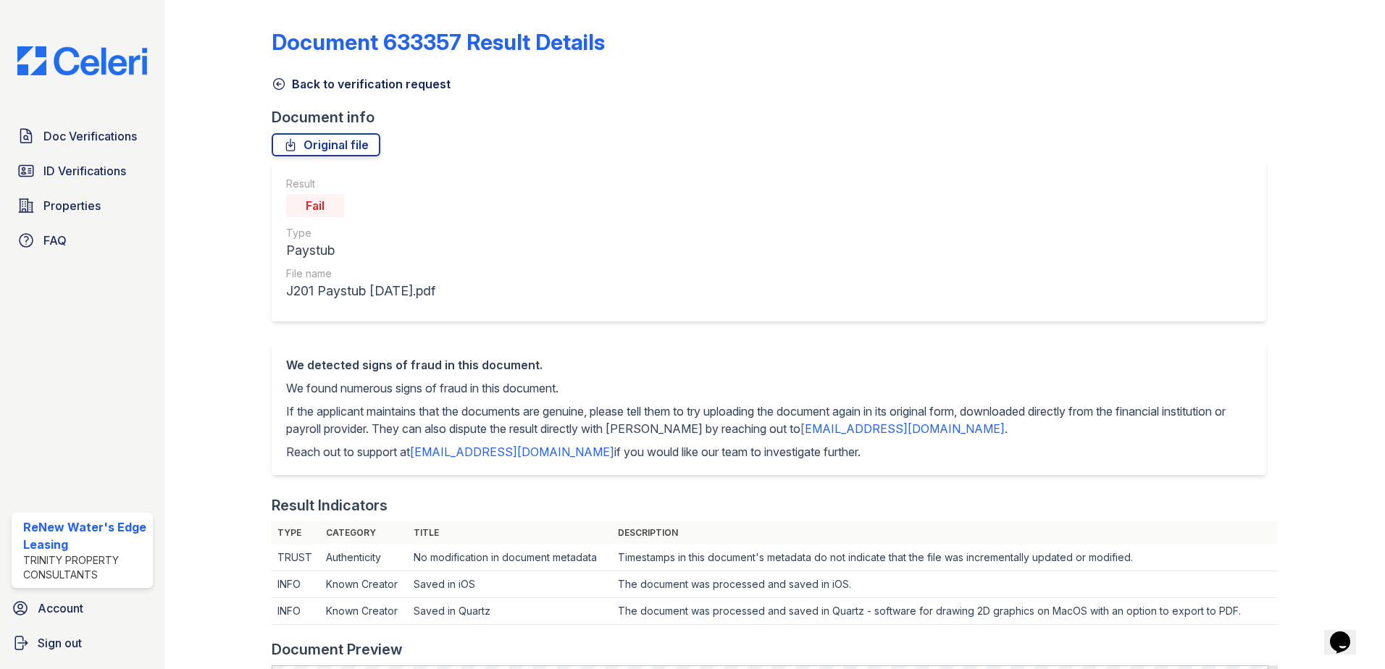
click at [277, 91] on link "Back to verification request" at bounding box center [361, 83] width 179 height 17
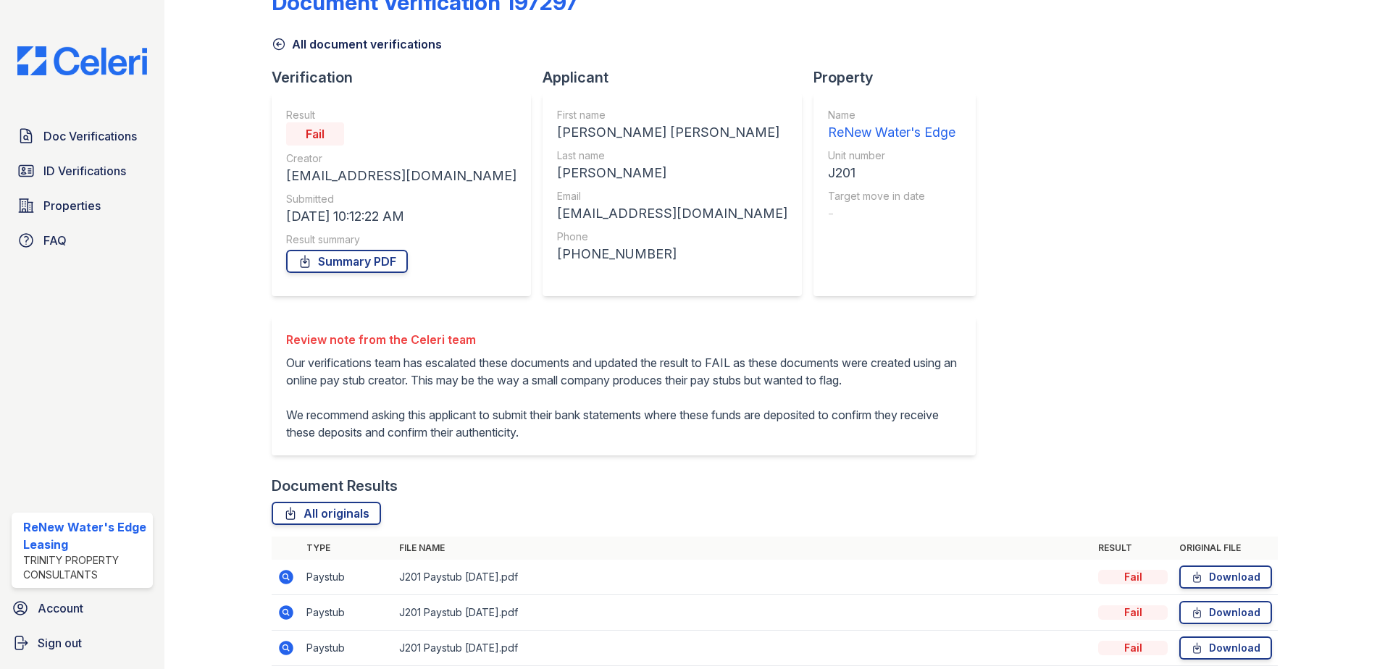
scroll to position [118, 0]
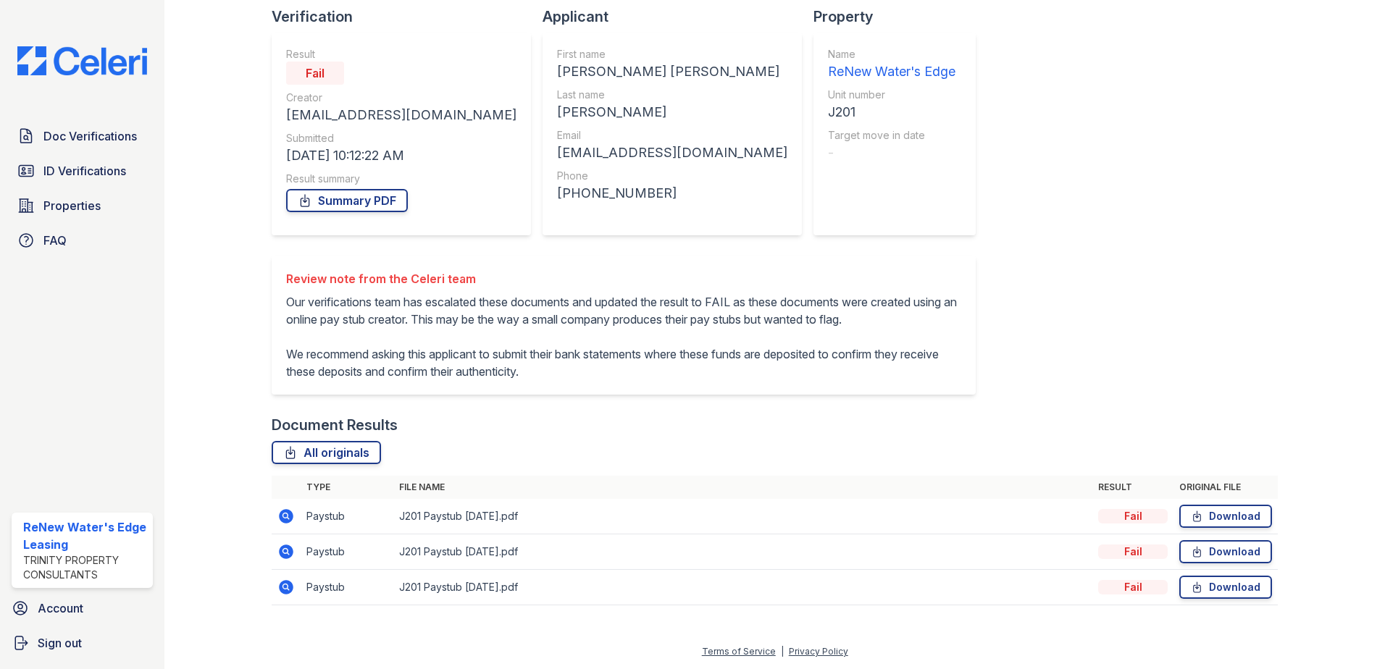
click at [284, 555] on icon at bounding box center [286, 552] width 14 height 14
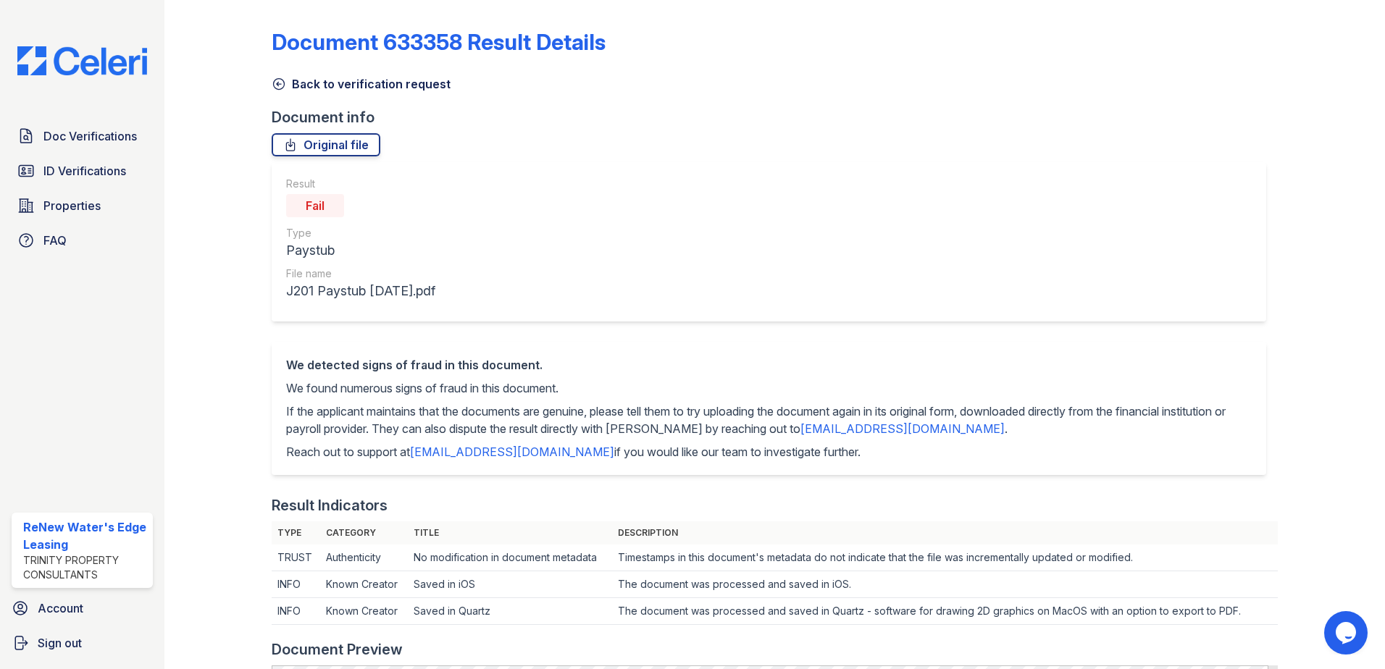
click at [280, 84] on icon at bounding box center [279, 84] width 11 height 11
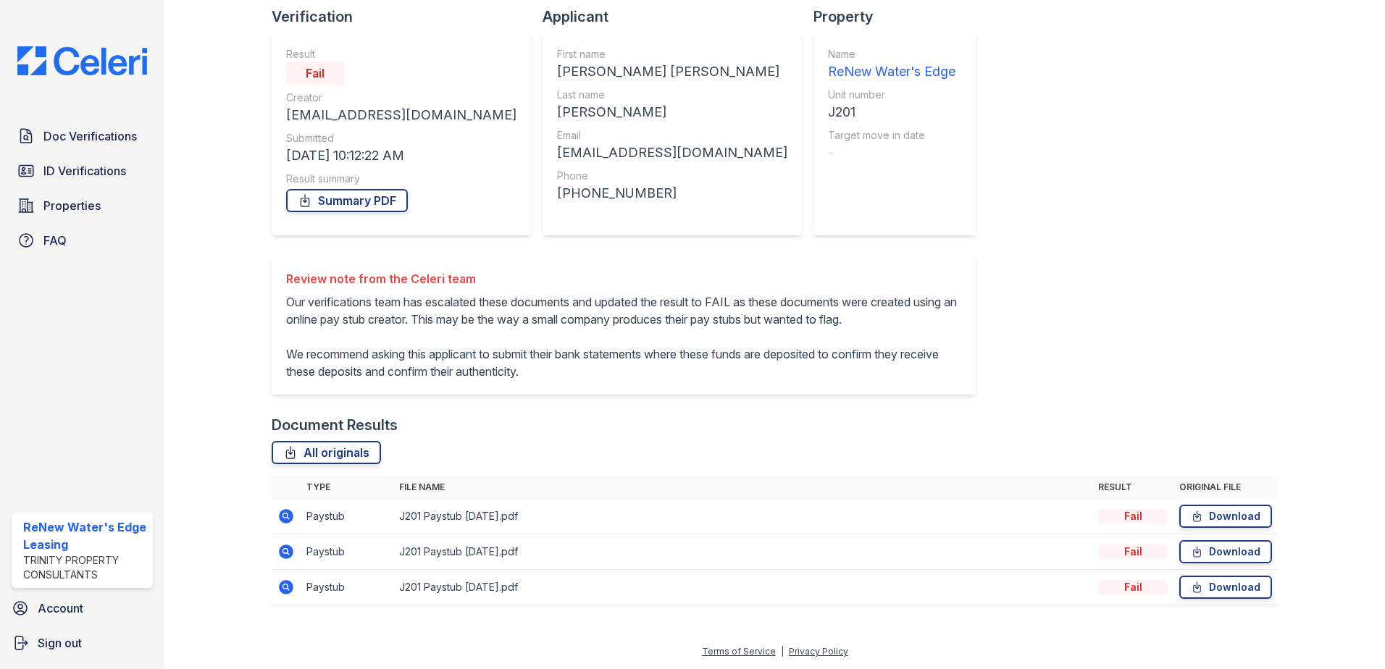
scroll to position [118, 0]
click at [287, 592] on icon at bounding box center [286, 587] width 14 height 14
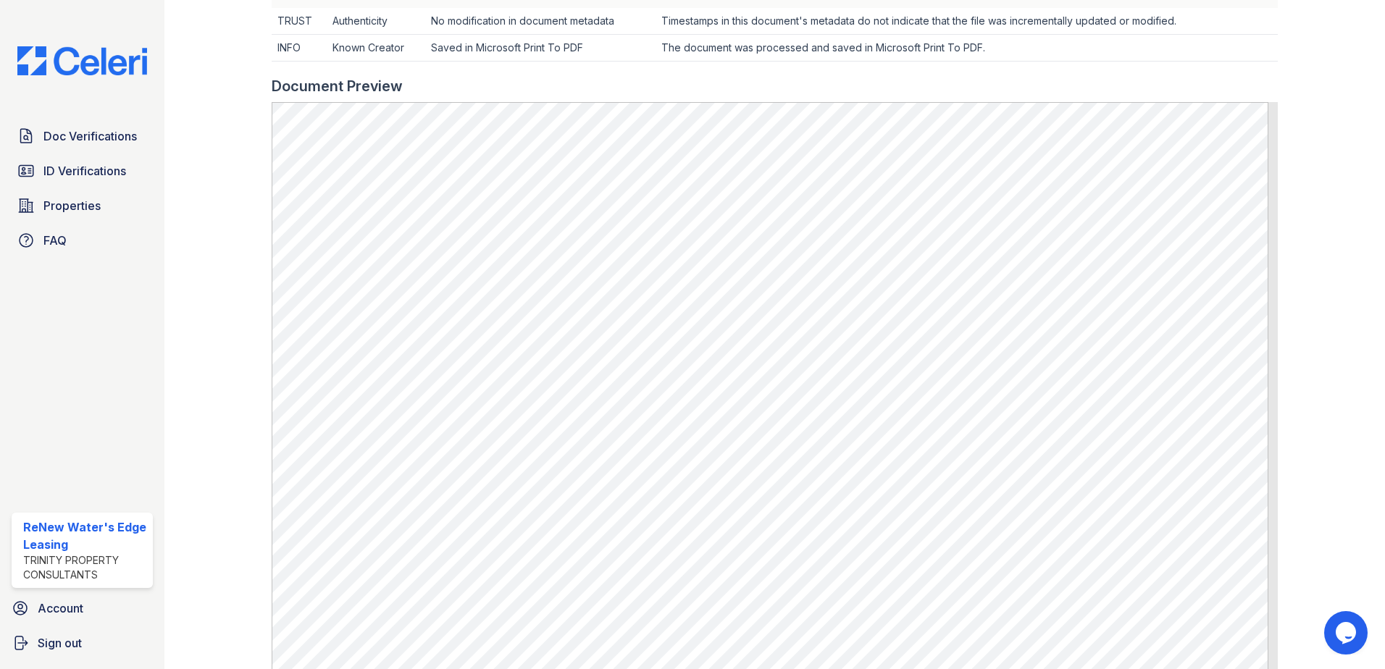
scroll to position [579, 0]
